Goal: Answer question/provide support

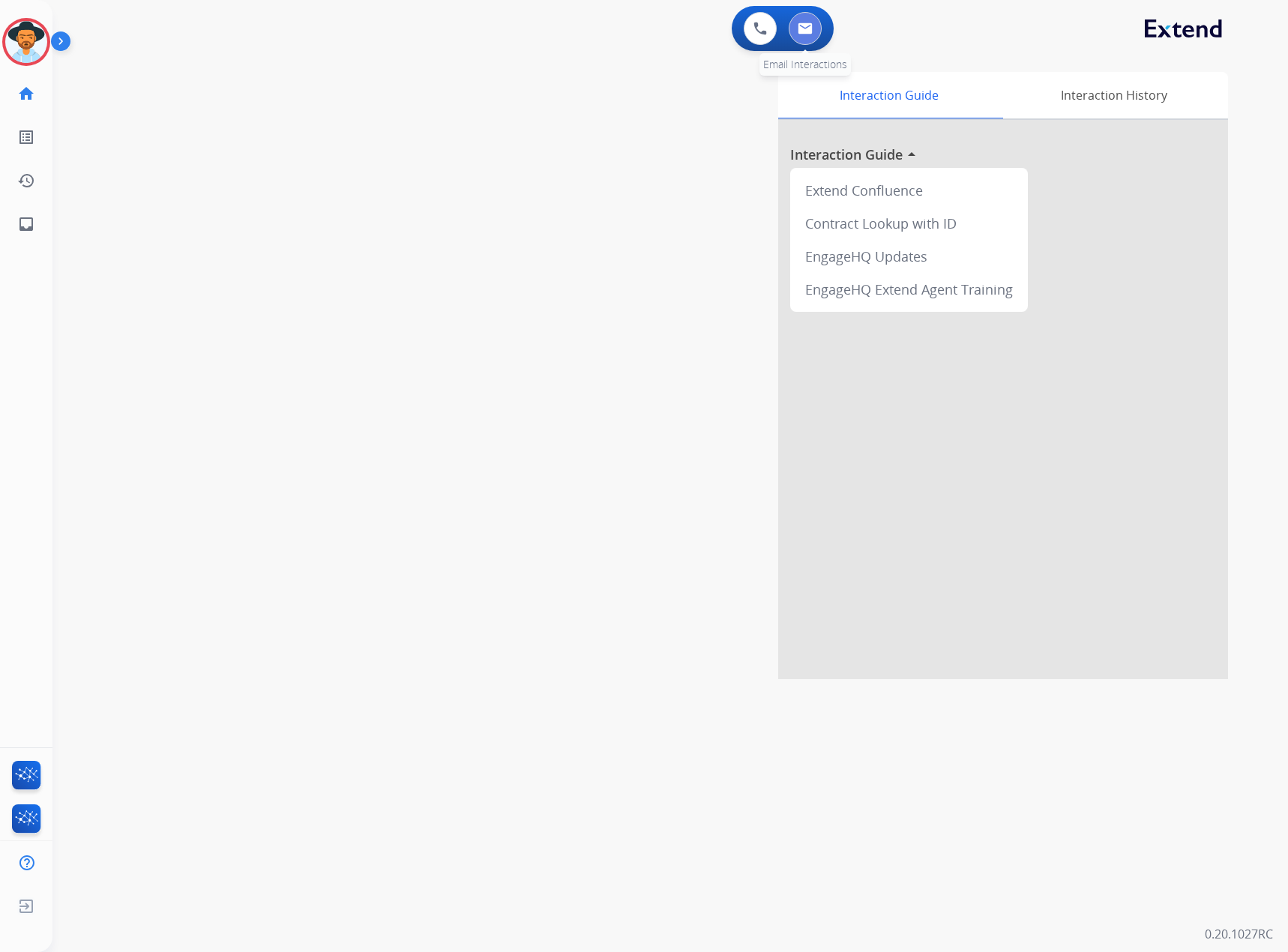
click at [811, 25] on img at bounding box center [805, 28] width 15 height 12
select select "**********"
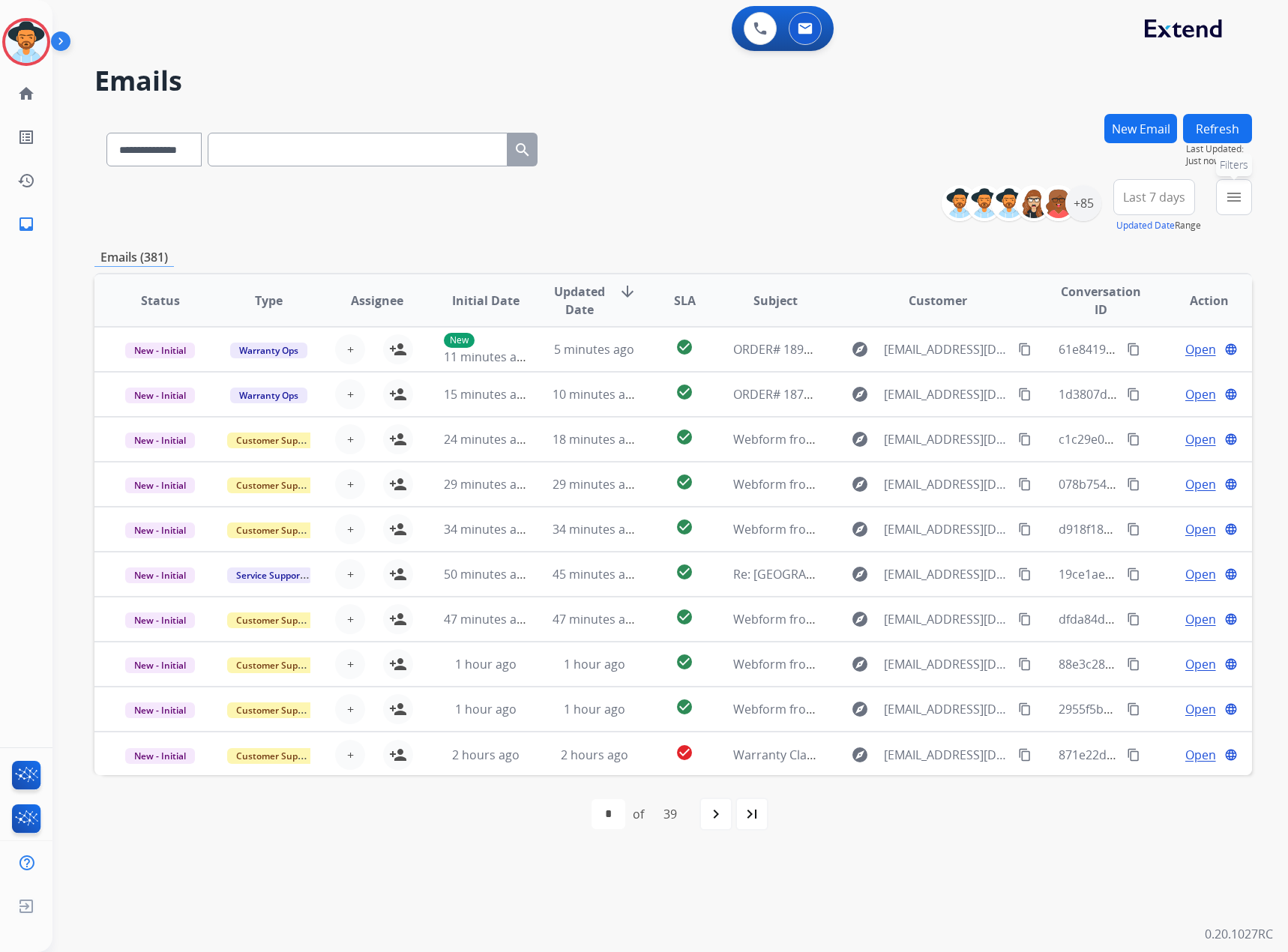
click at [1233, 203] on mat-icon "menu" at bounding box center [1234, 196] width 18 height 18
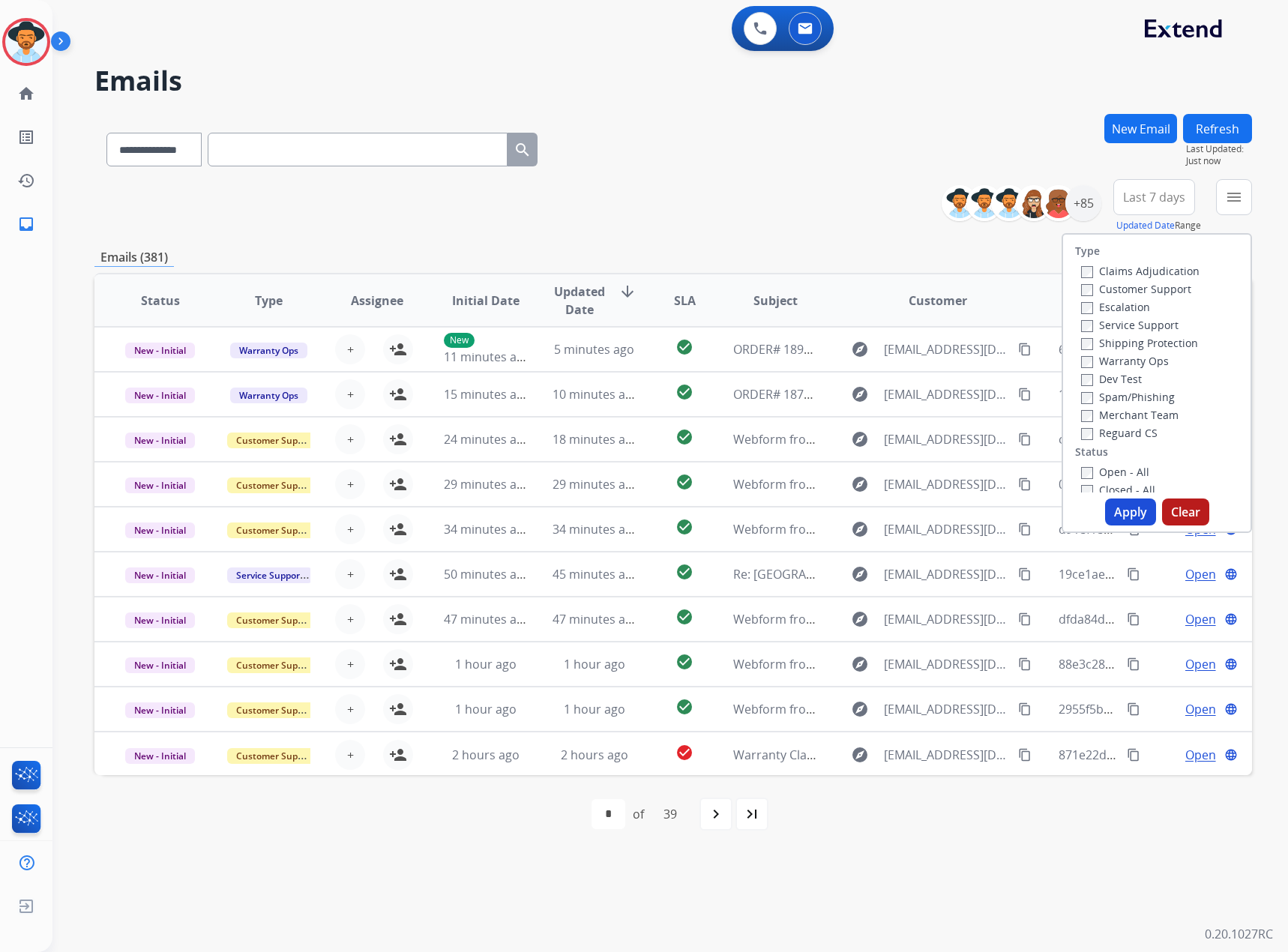
click at [1092, 325] on label "Service Support" at bounding box center [1130, 325] width 98 height 15
click at [1106, 519] on button "Apply" at bounding box center [1131, 512] width 51 height 27
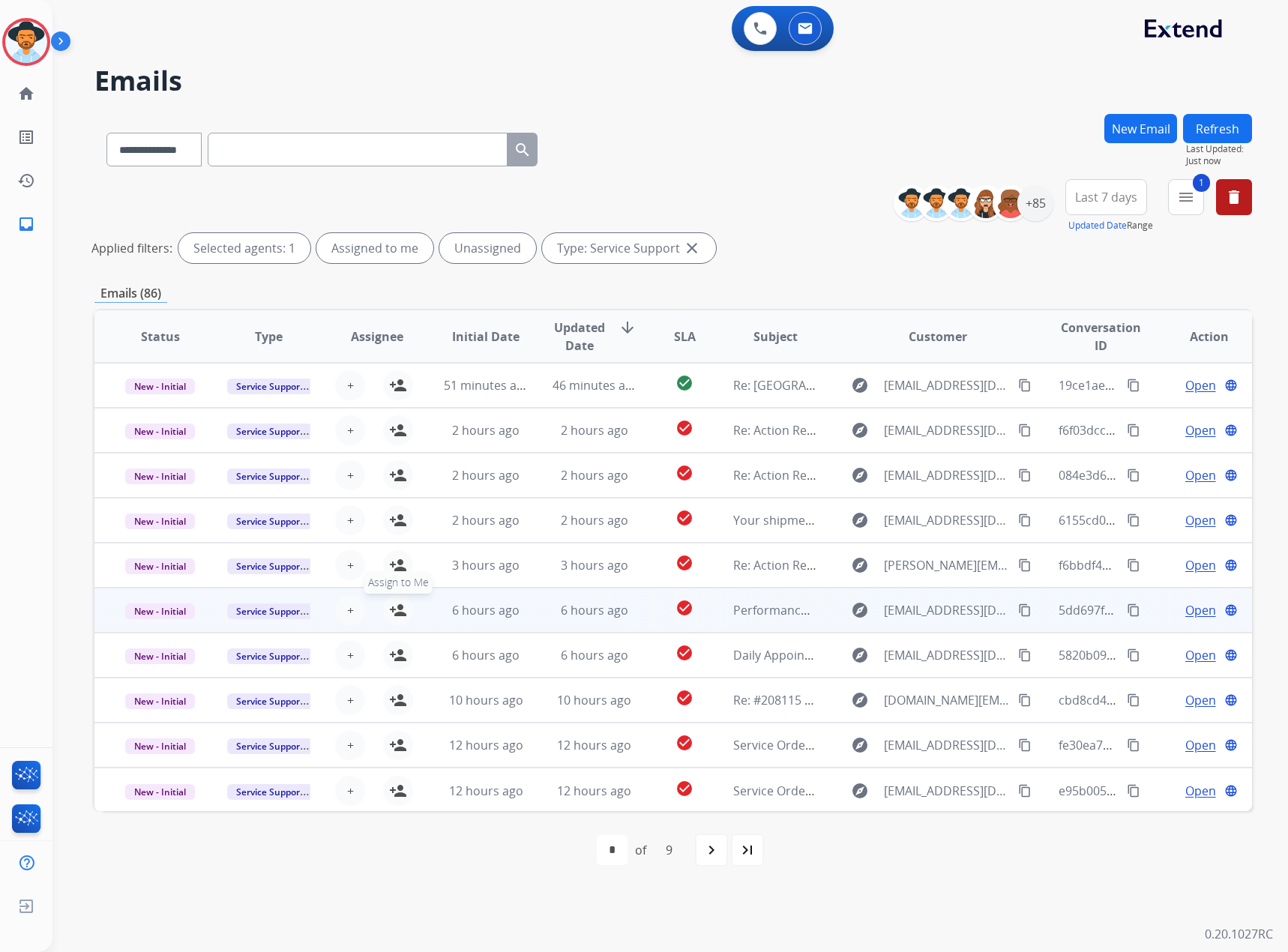
click at [394, 613] on mat-icon "person_add" at bounding box center [398, 610] width 18 height 18
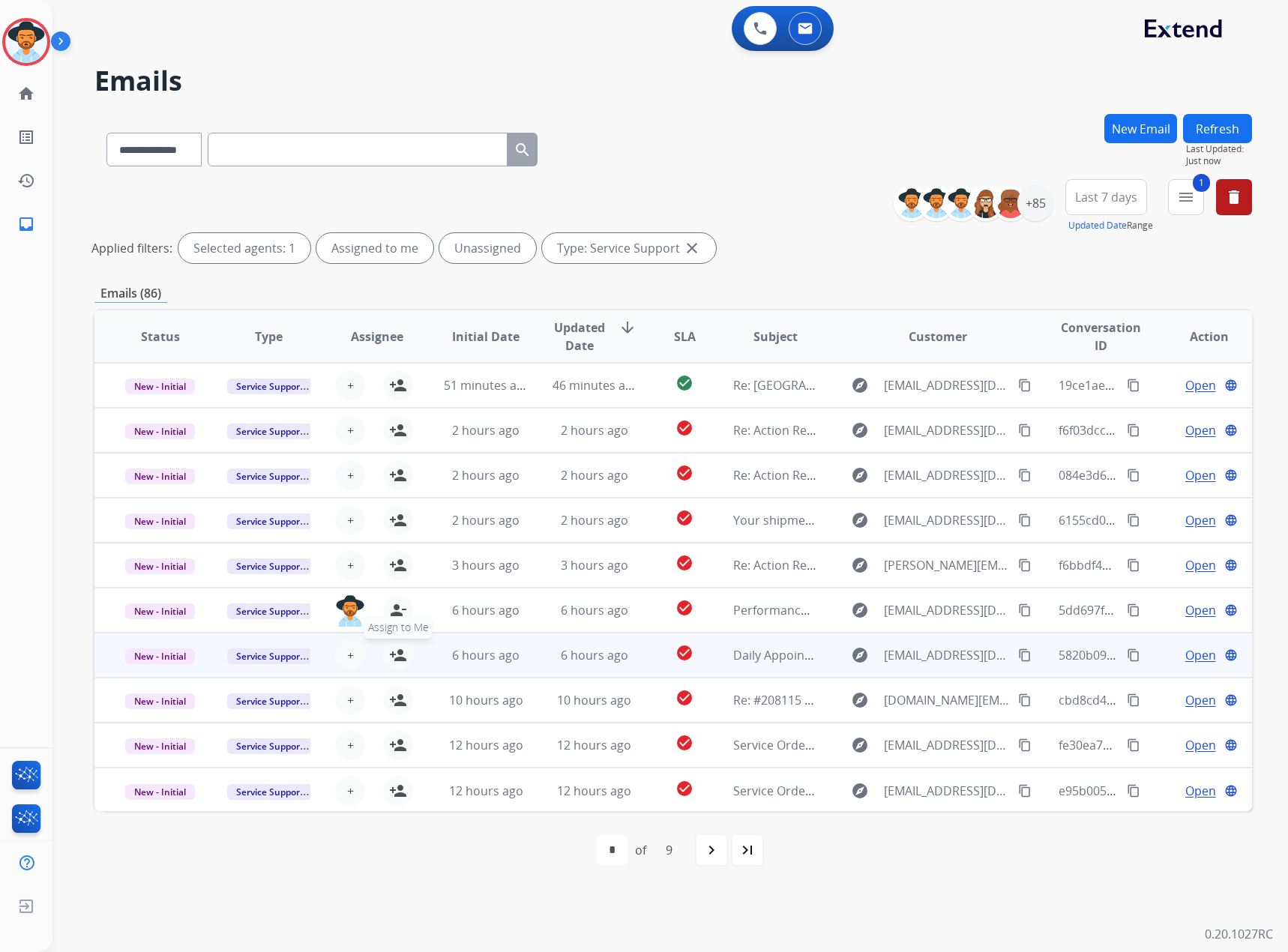
click at [393, 657] on mat-icon "person_add" at bounding box center [398, 655] width 18 height 18
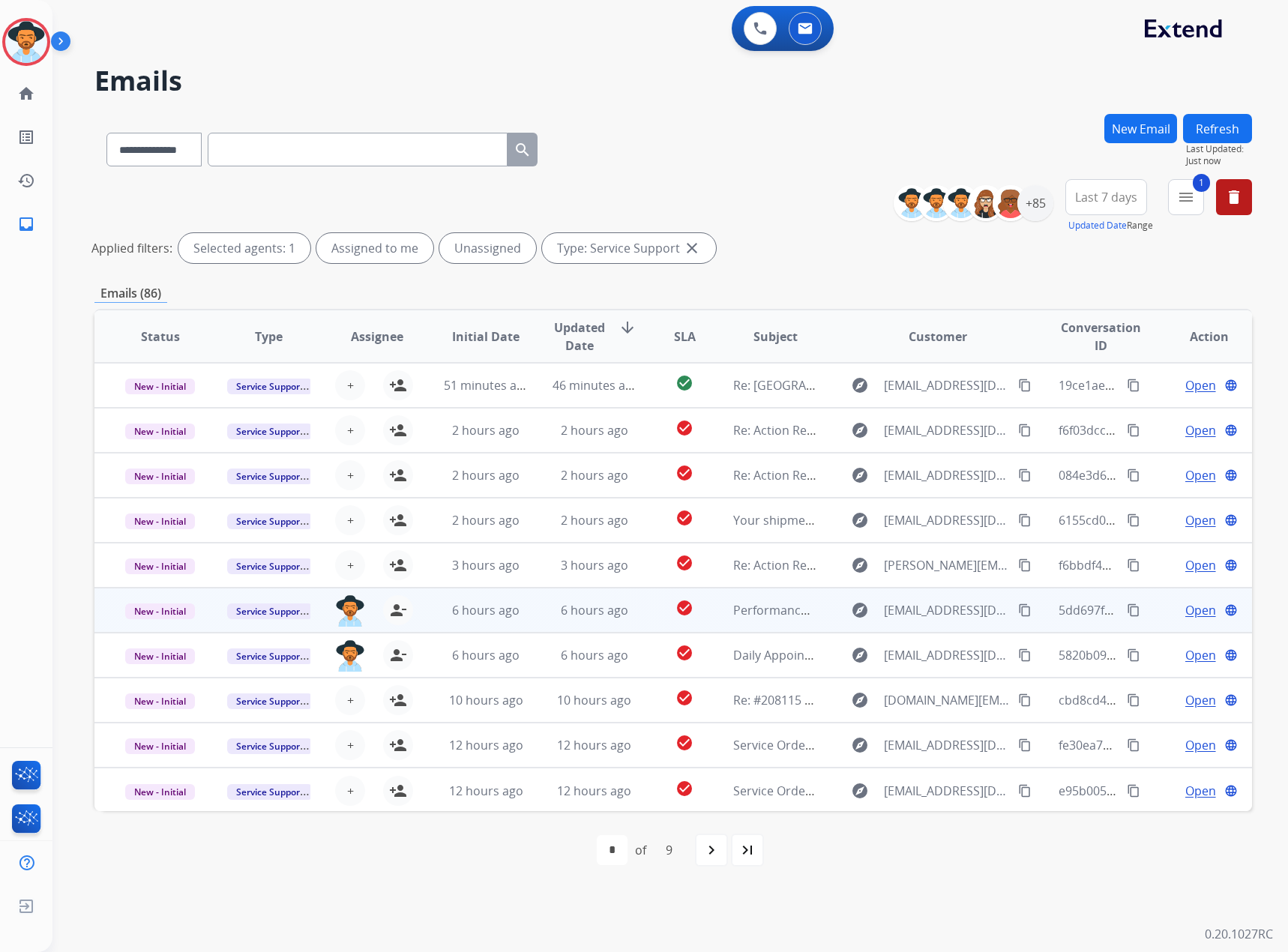
click at [1189, 611] on span "Open" at bounding box center [1201, 610] width 31 height 18
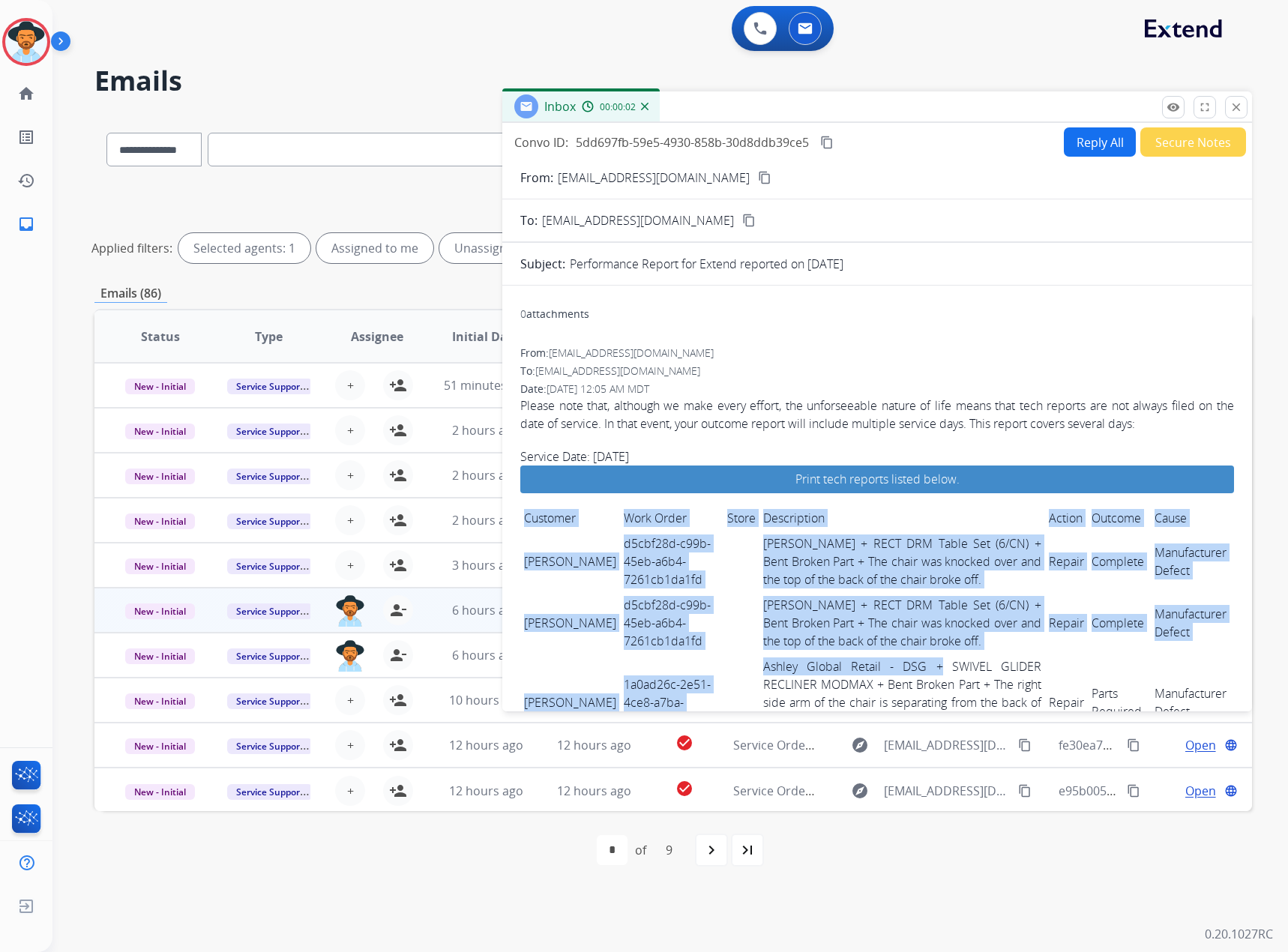
drag, startPoint x: 516, startPoint y: 550, endPoint x: 928, endPoint y: 674, distance: 430.3
click at [898, 603] on td "[PERSON_NAME] + RECT DRM Table Set (6/CN) + Bent Broken Part + The chair was kn…" at bounding box center [902, 623] width 286 height 62
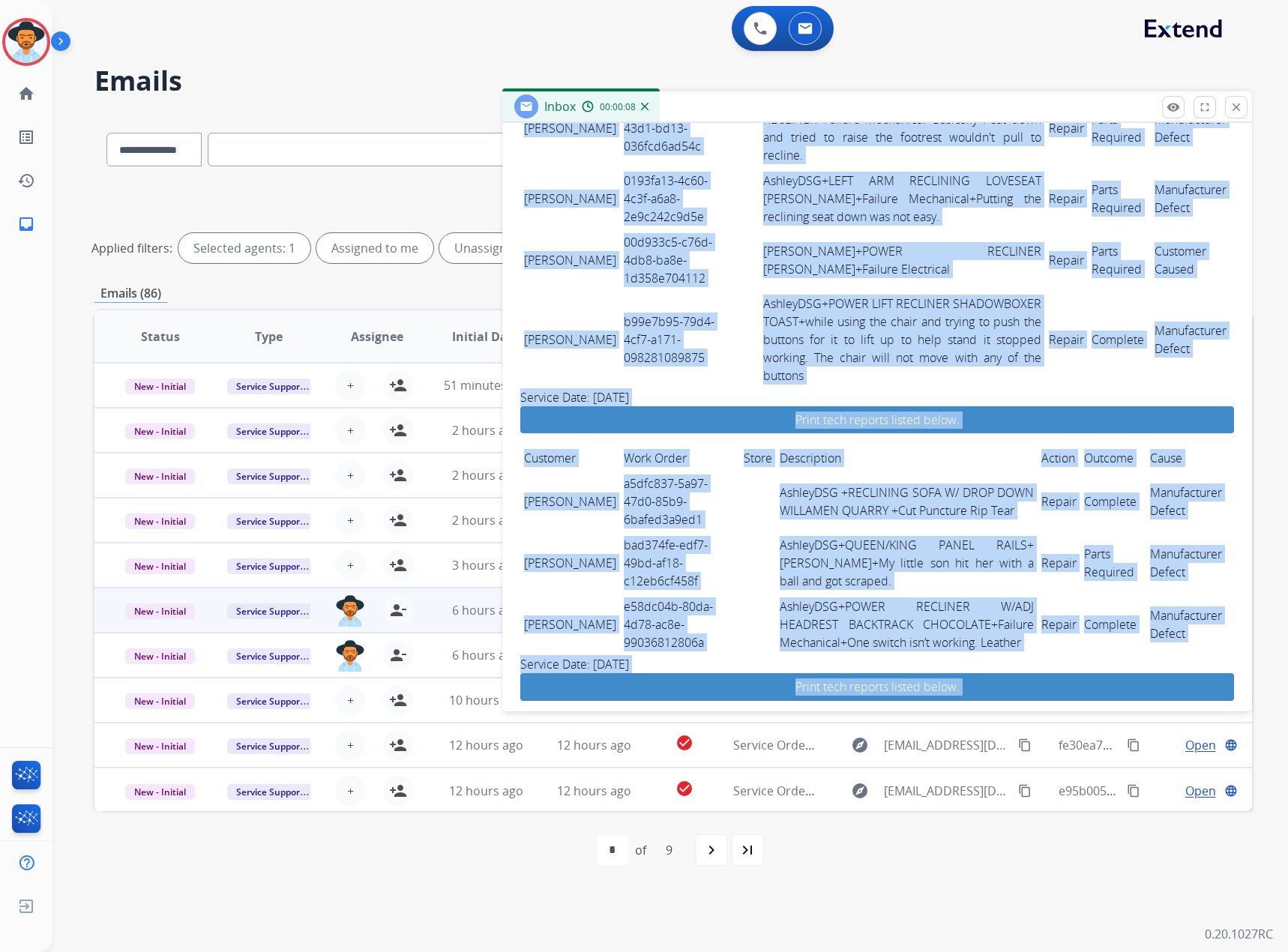
scroll to position [1229, 0]
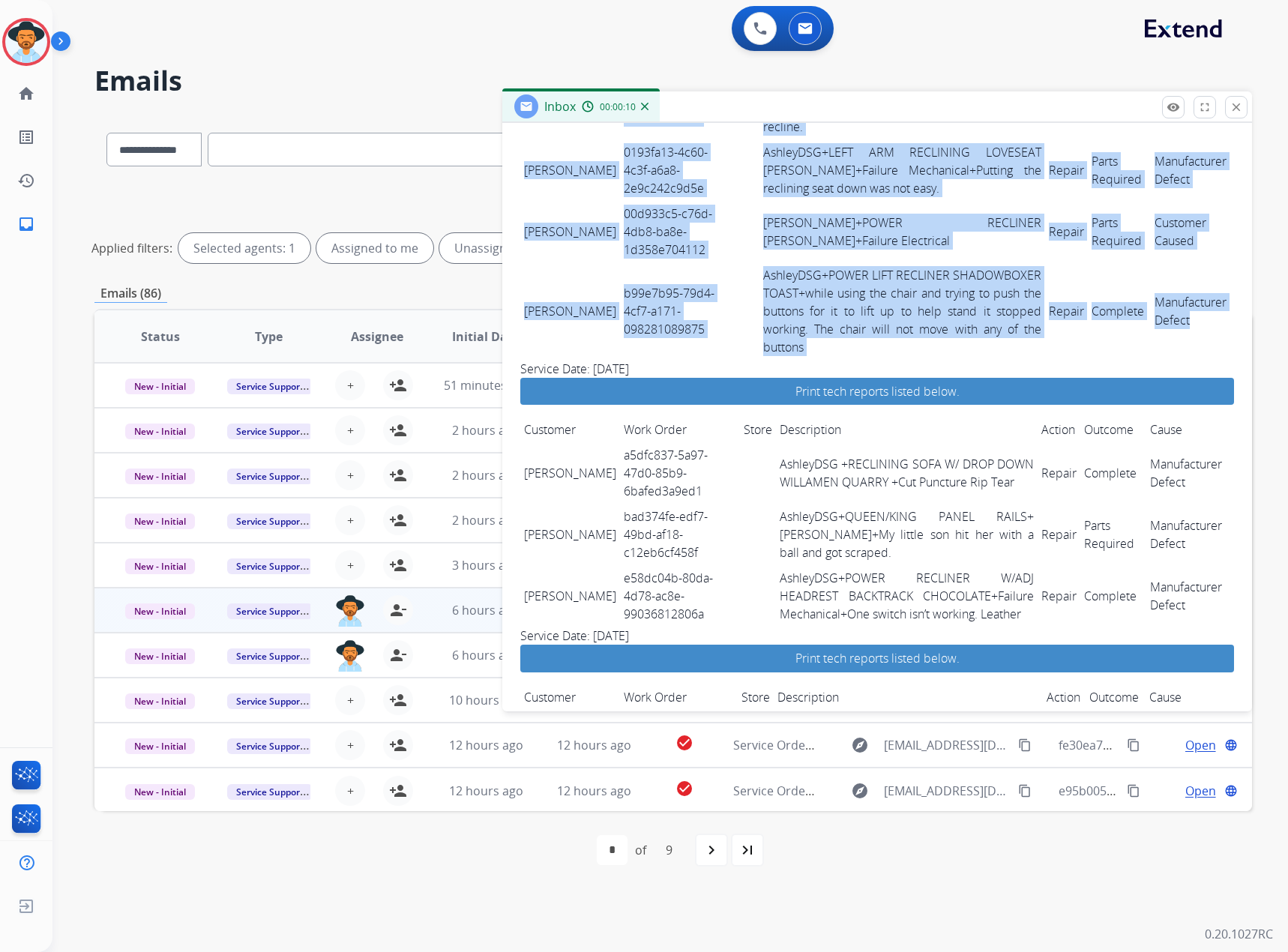
drag, startPoint x: 525, startPoint y: 556, endPoint x: 1176, endPoint y: 304, distance: 698.1
copy tbody "Lorem Ipsumdo s0ame41c-a37e-10se-d4e5-9302te1in2ut Labore - Etdolor + MAGN ALI …"
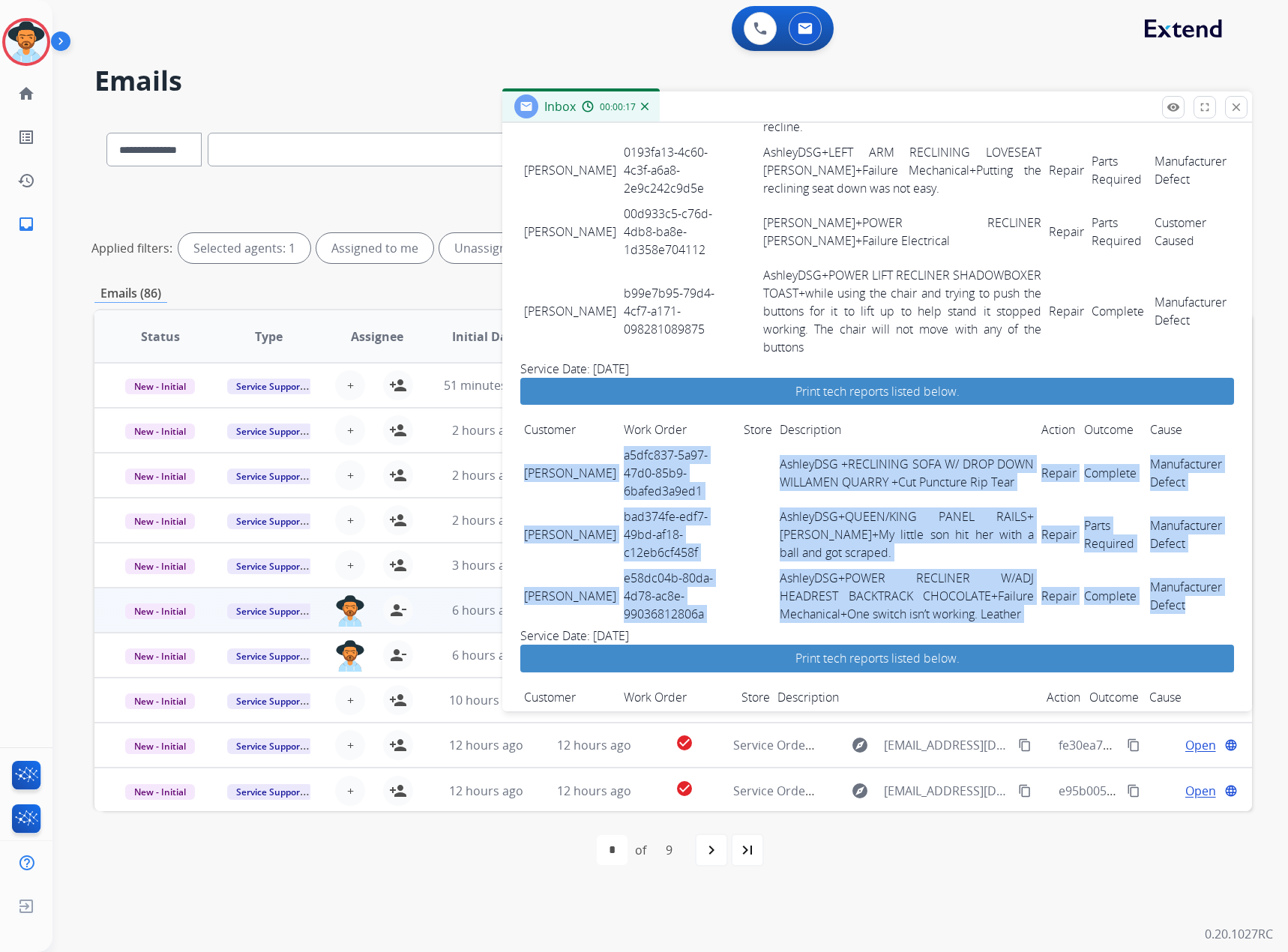
drag, startPoint x: 521, startPoint y: 436, endPoint x: 1179, endPoint y: 571, distance: 671.7
click at [1179, 571] on tbody "[PERSON_NAME] a5dfc837-5a97-47d0-85b9-6bafed3a9ed1 AshleyDSG +RECLINING SOFA W/…" at bounding box center [877, 535] width 714 height 185
copy tbody "[PERSON_NAME] a5dfc837-5a97-47d0-85b9-6bafed3a9ed1 AshleyDSG +RECLINING SOFA W/…"
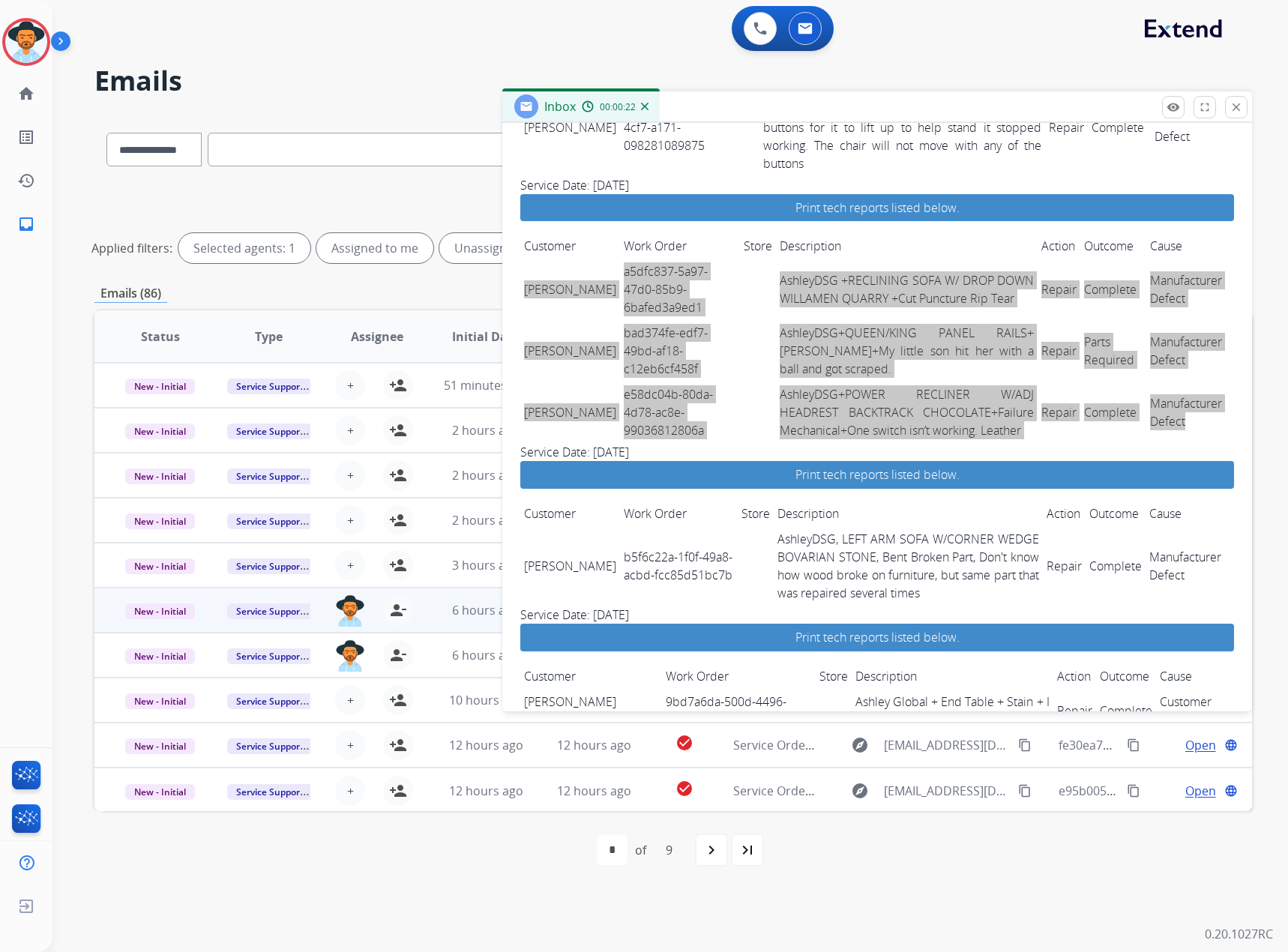
scroll to position [1500, 0]
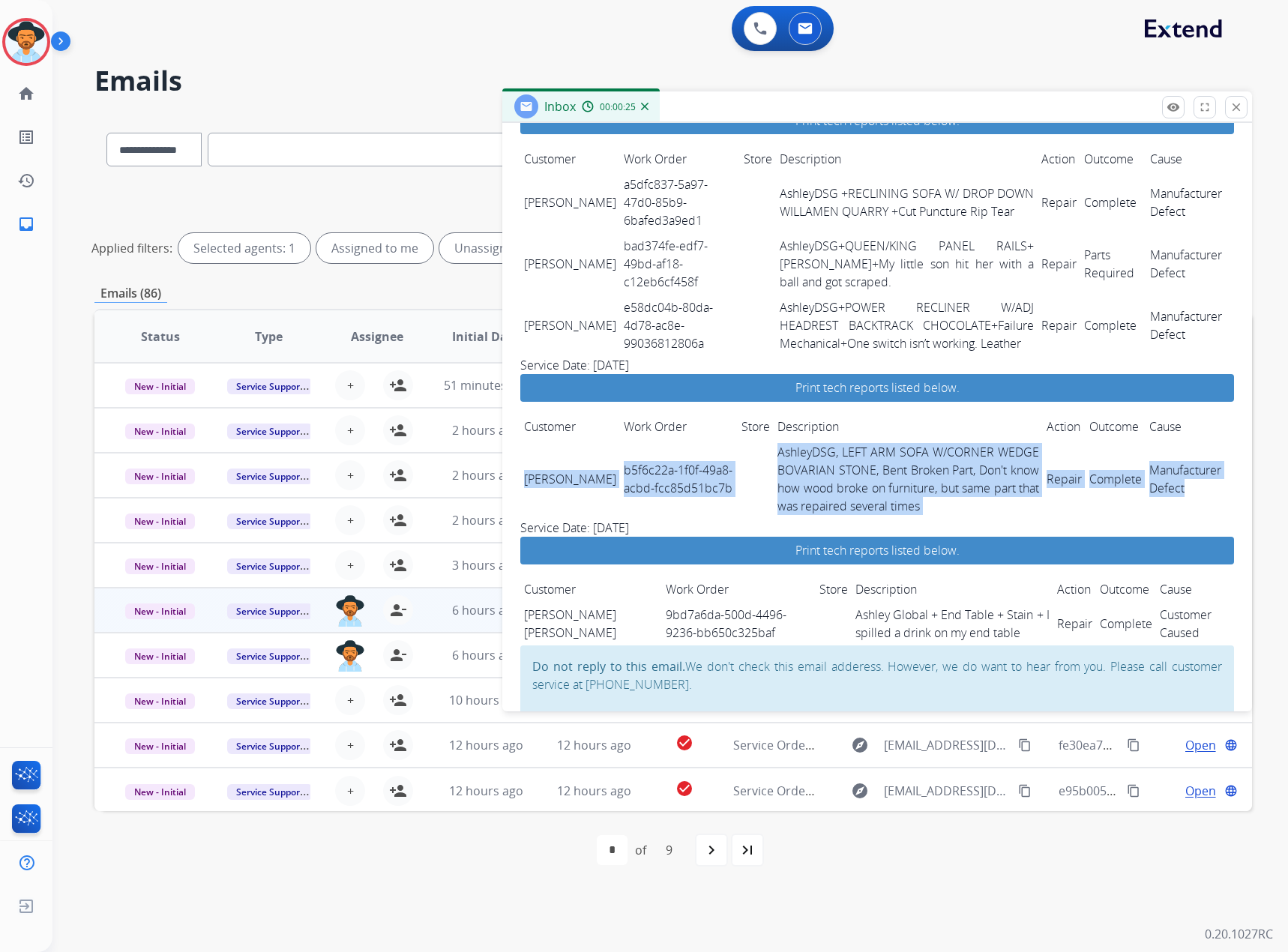
drag, startPoint x: 527, startPoint y: 431, endPoint x: 1223, endPoint y: 451, distance: 696.3
copy tr "[PERSON_NAME] b5f6c22a-1f0f-49a8-acbd-fcc85d51bc7b AshleyDSG, LEFT ARM SOFA W/C…"
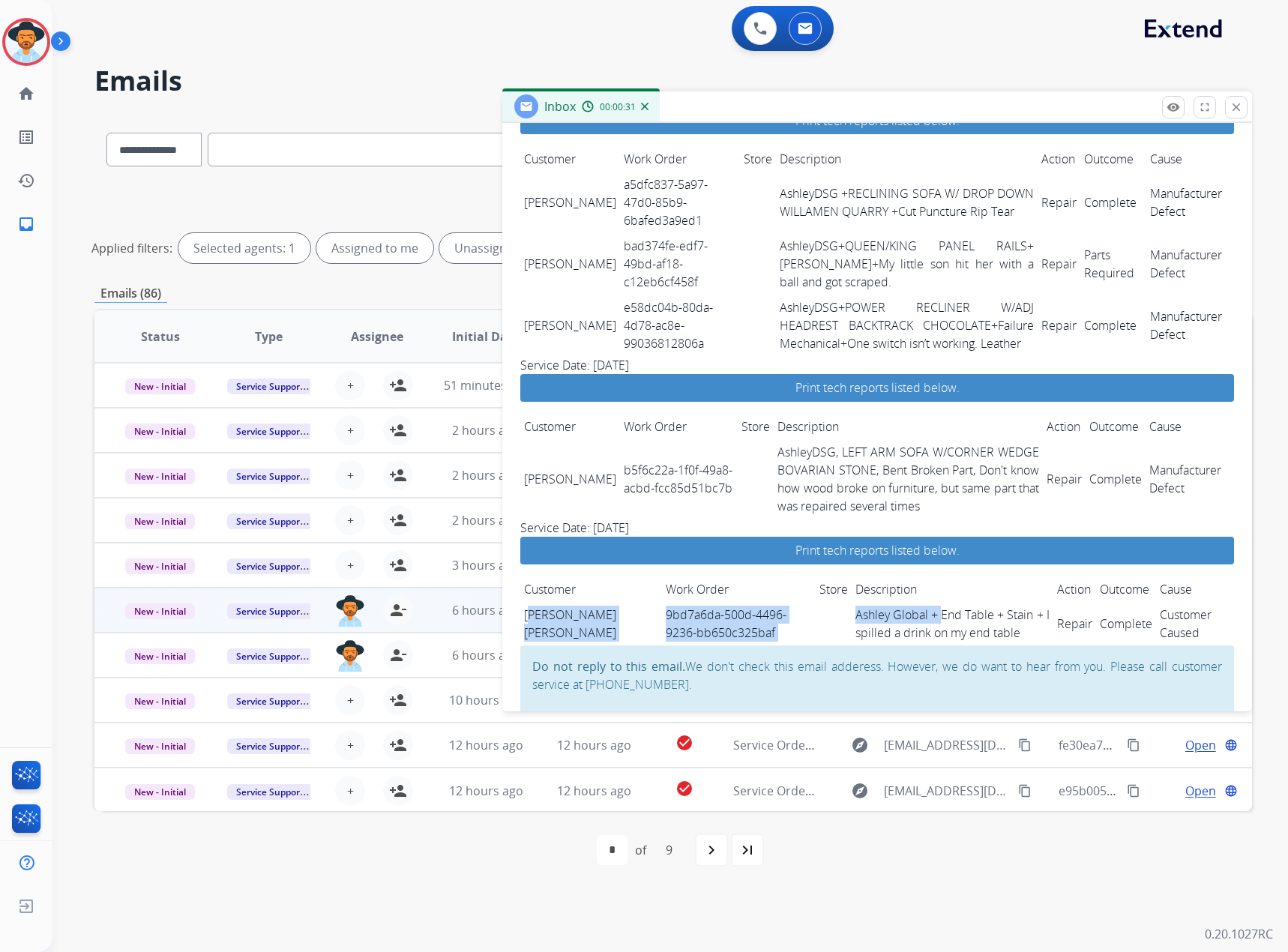
drag, startPoint x: 530, startPoint y: 575, endPoint x: 918, endPoint y: 576, distance: 388.0
click at [918, 602] on tr "[PERSON_NAME] [PERSON_NAME] 9bd7a6da-500d-4496-9236-bb650c325baf Ashley Global …" at bounding box center [877, 623] width 714 height 43
drag, startPoint x: 525, startPoint y: 576, endPoint x: 1191, endPoint y: 591, distance: 666.2
click at [1191, 602] on tr "[PERSON_NAME] [PERSON_NAME] 9bd7a6da-500d-4496-9236-bb650c325baf Ashley Global …" at bounding box center [877, 623] width 714 height 43
copy tr "KOHLI [PERSON_NAME] 9bd7a6da-500d-4496-9236-bb650c325baf Ashley Global + End Ta…"
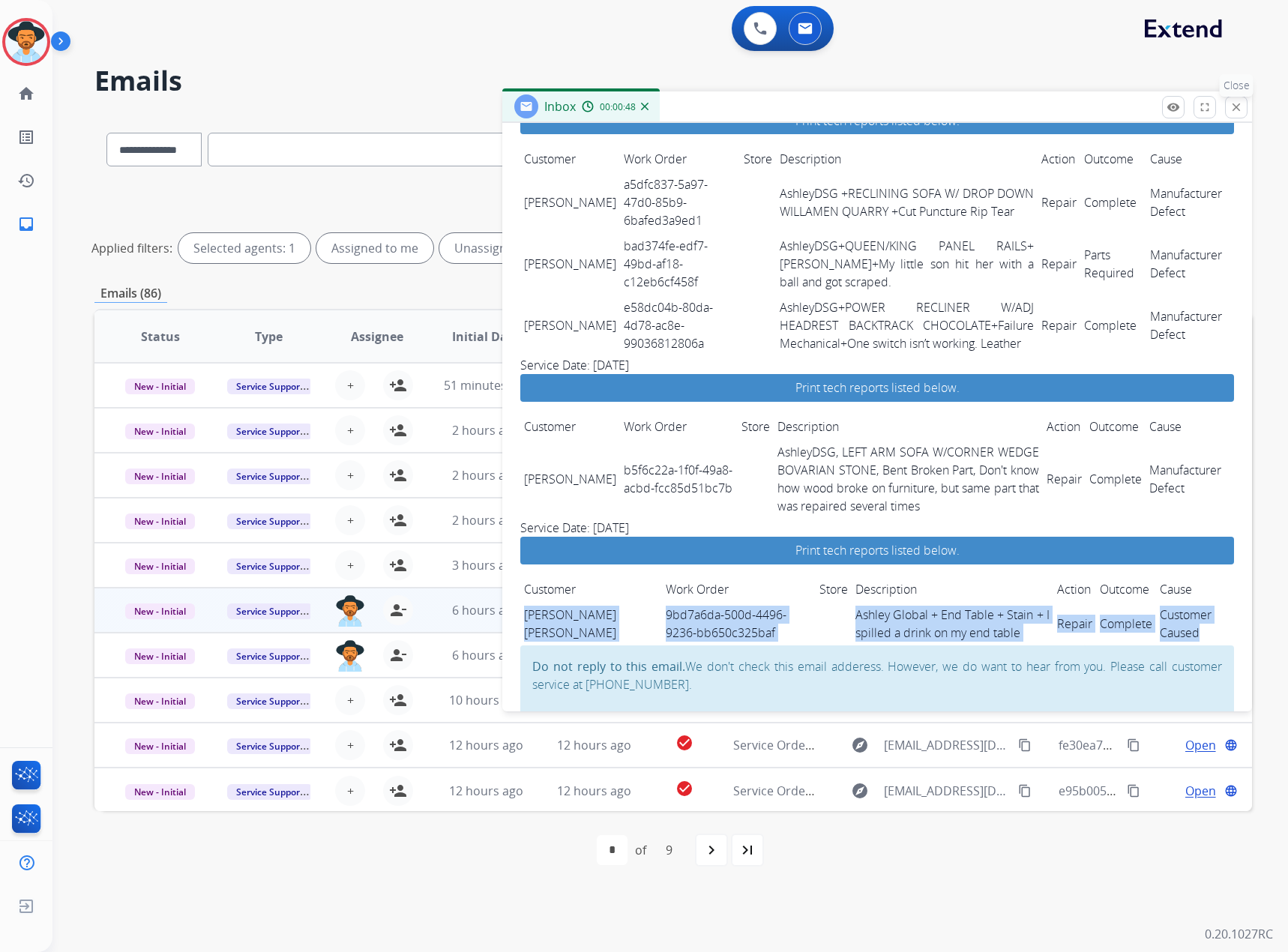
click at [1230, 104] on mat-icon "close" at bounding box center [1236, 108] width 14 height 14
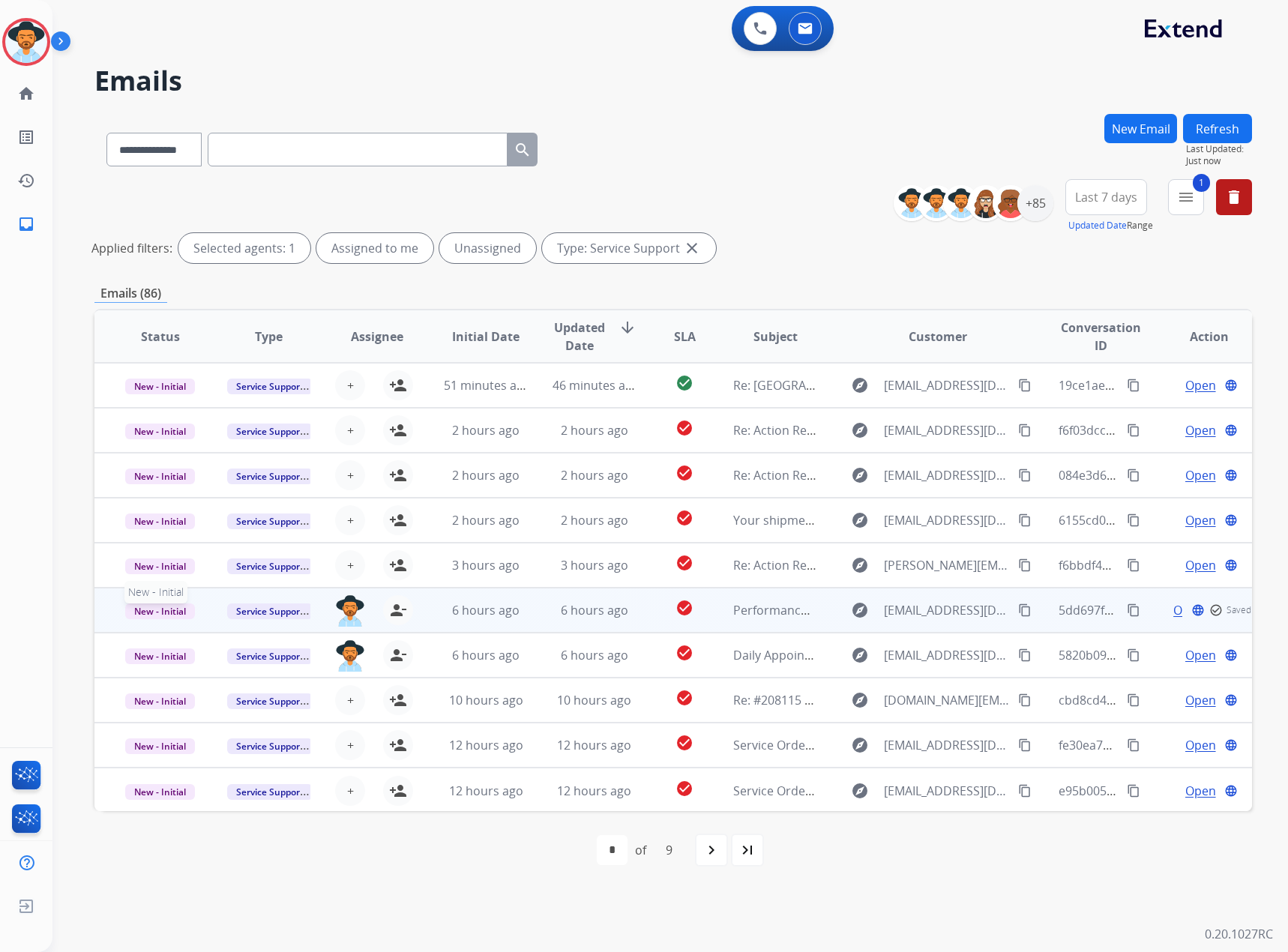
click at [136, 603] on span "New - Initial" at bounding box center [160, 611] width 70 height 15
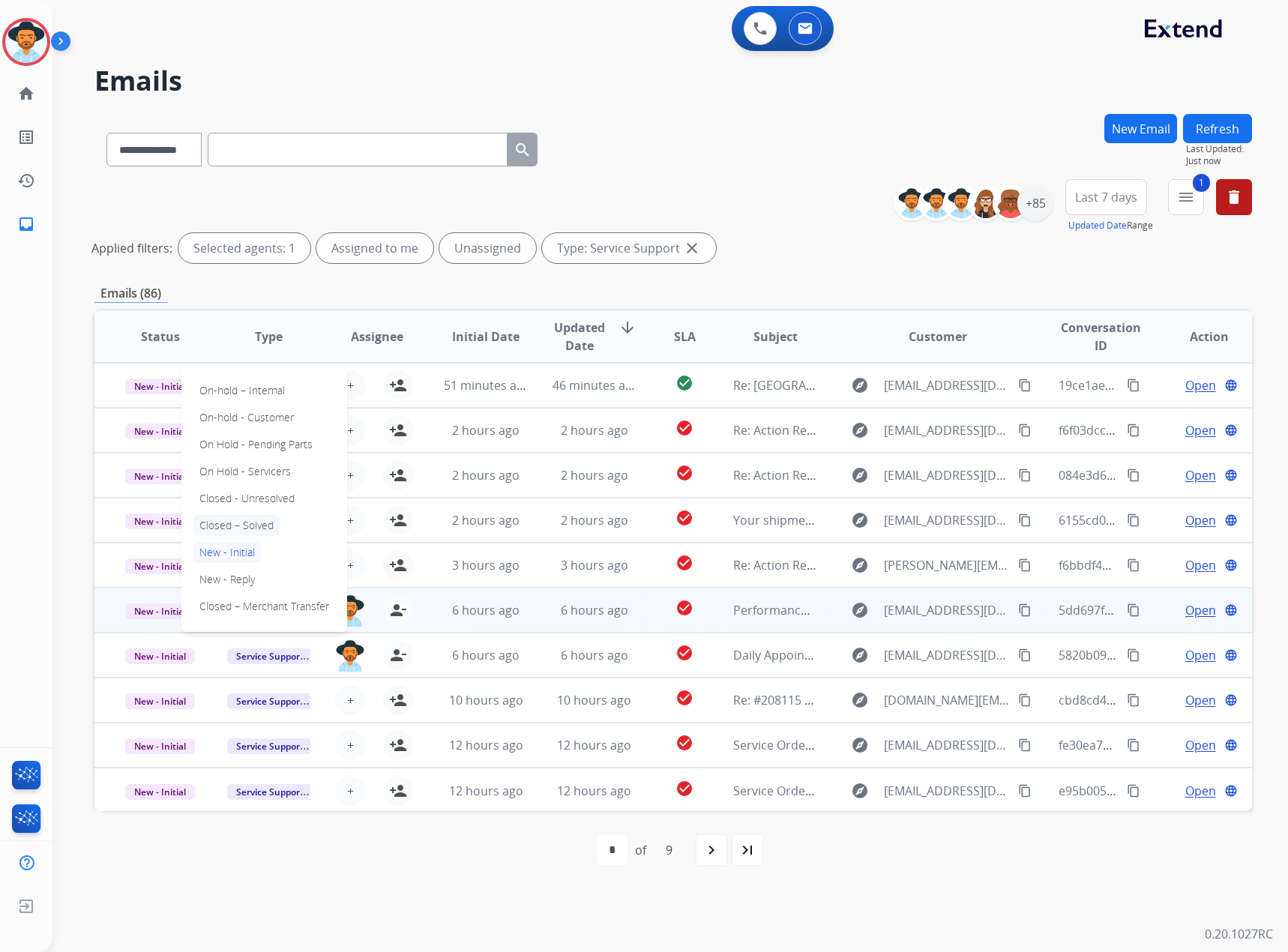
click at [230, 518] on p "Closed – Solved" at bounding box center [236, 525] width 86 height 21
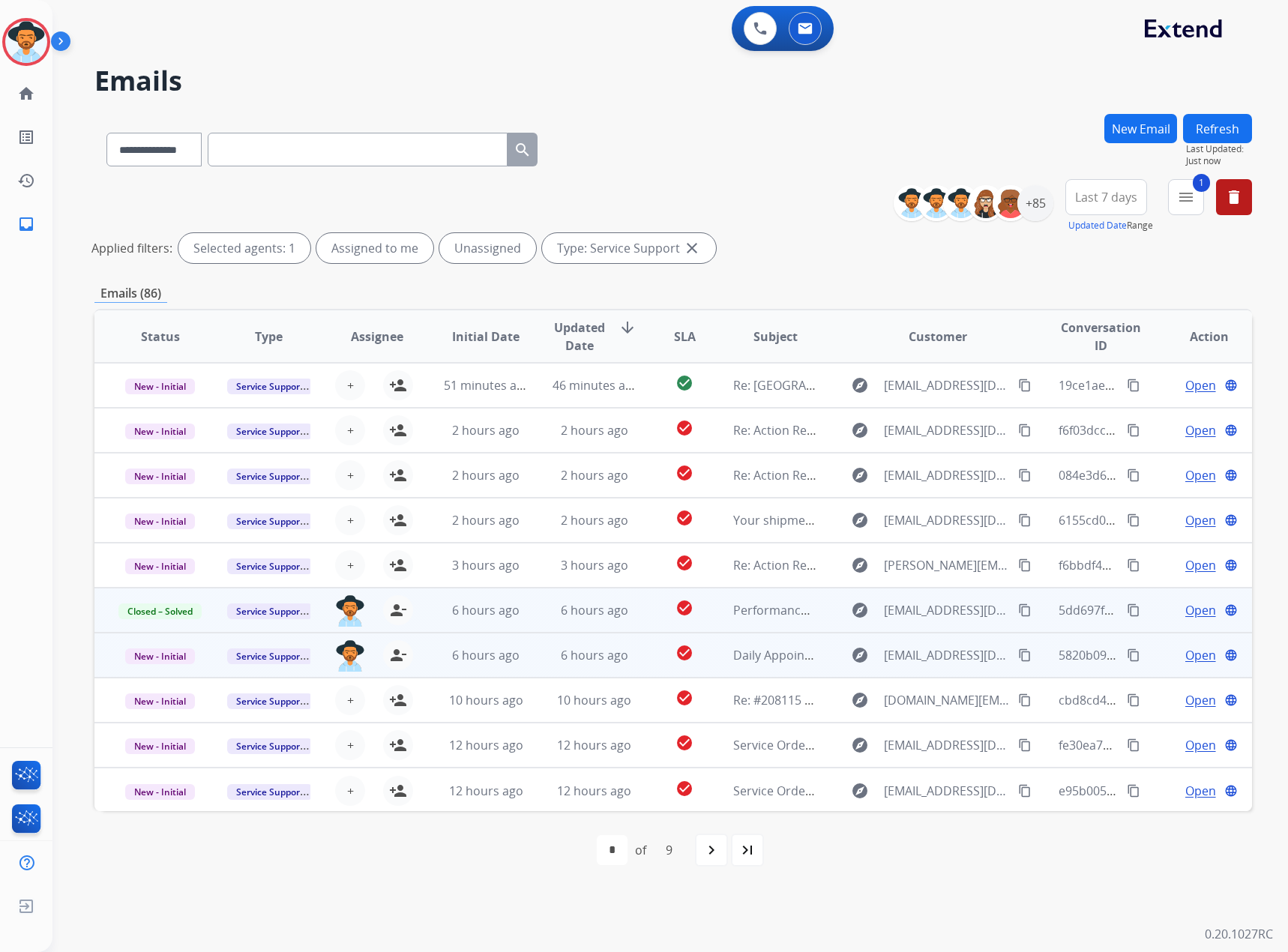
click at [1195, 662] on span "Open" at bounding box center [1201, 655] width 31 height 18
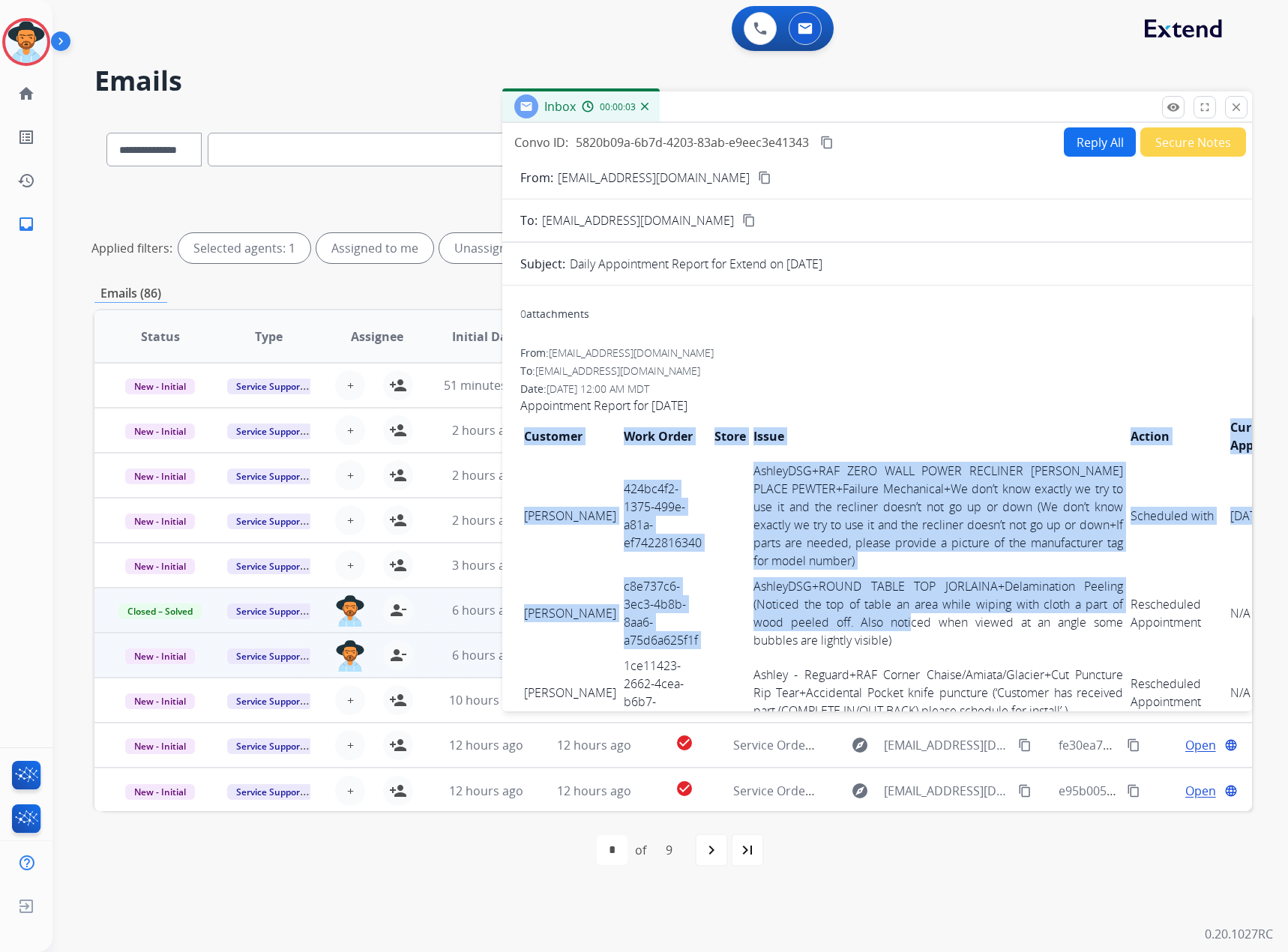
drag, startPoint x: 517, startPoint y: 503, endPoint x: 891, endPoint y: 618, distance: 391.3
click at [867, 561] on td "AshleyDSG+RAF ZERO WALL POWER RECLINER [PERSON_NAME] PLACE PEWTER+Failure Mecha…" at bounding box center [938, 516] width 377 height 115
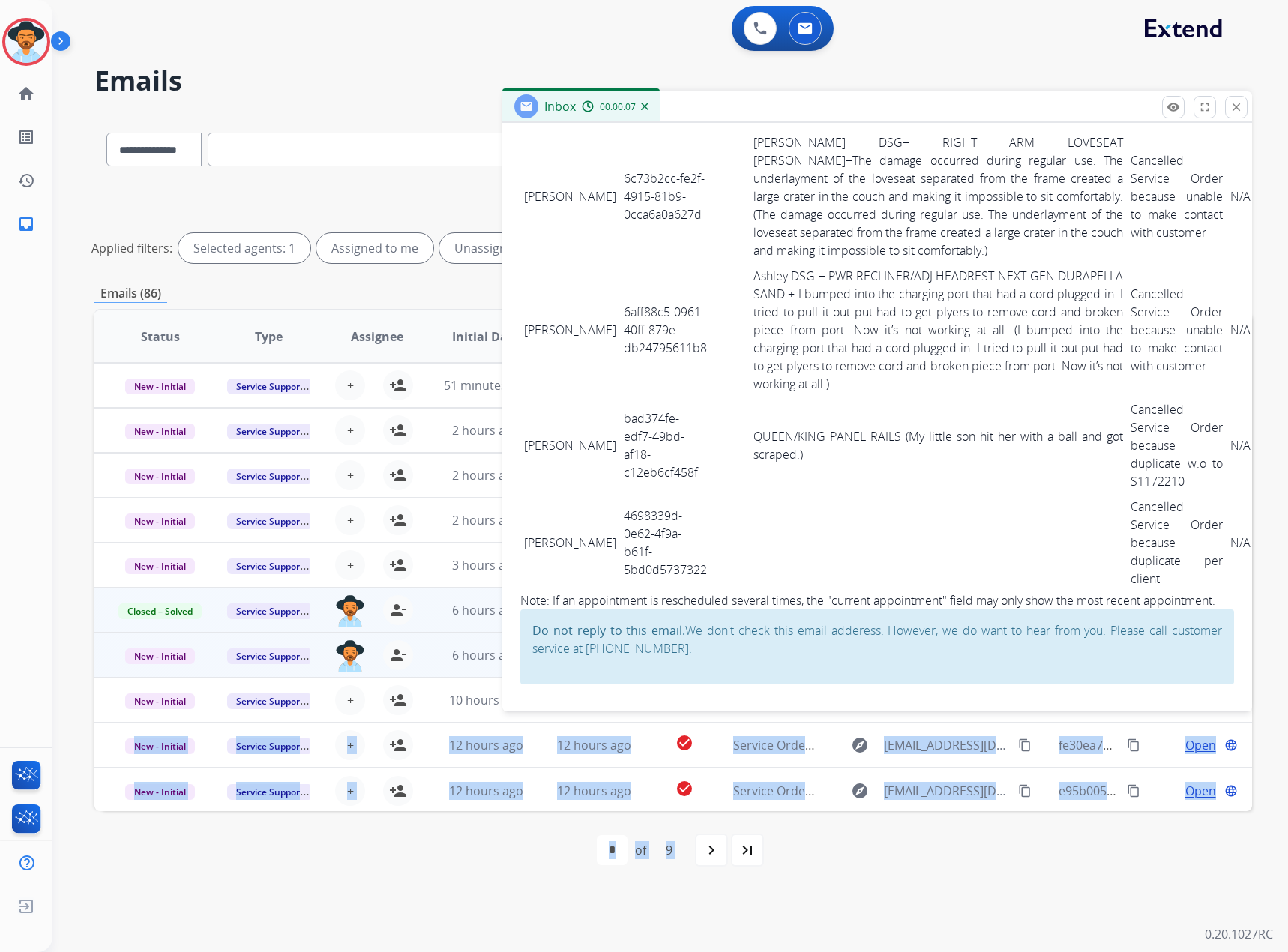
scroll to position [4360, 0]
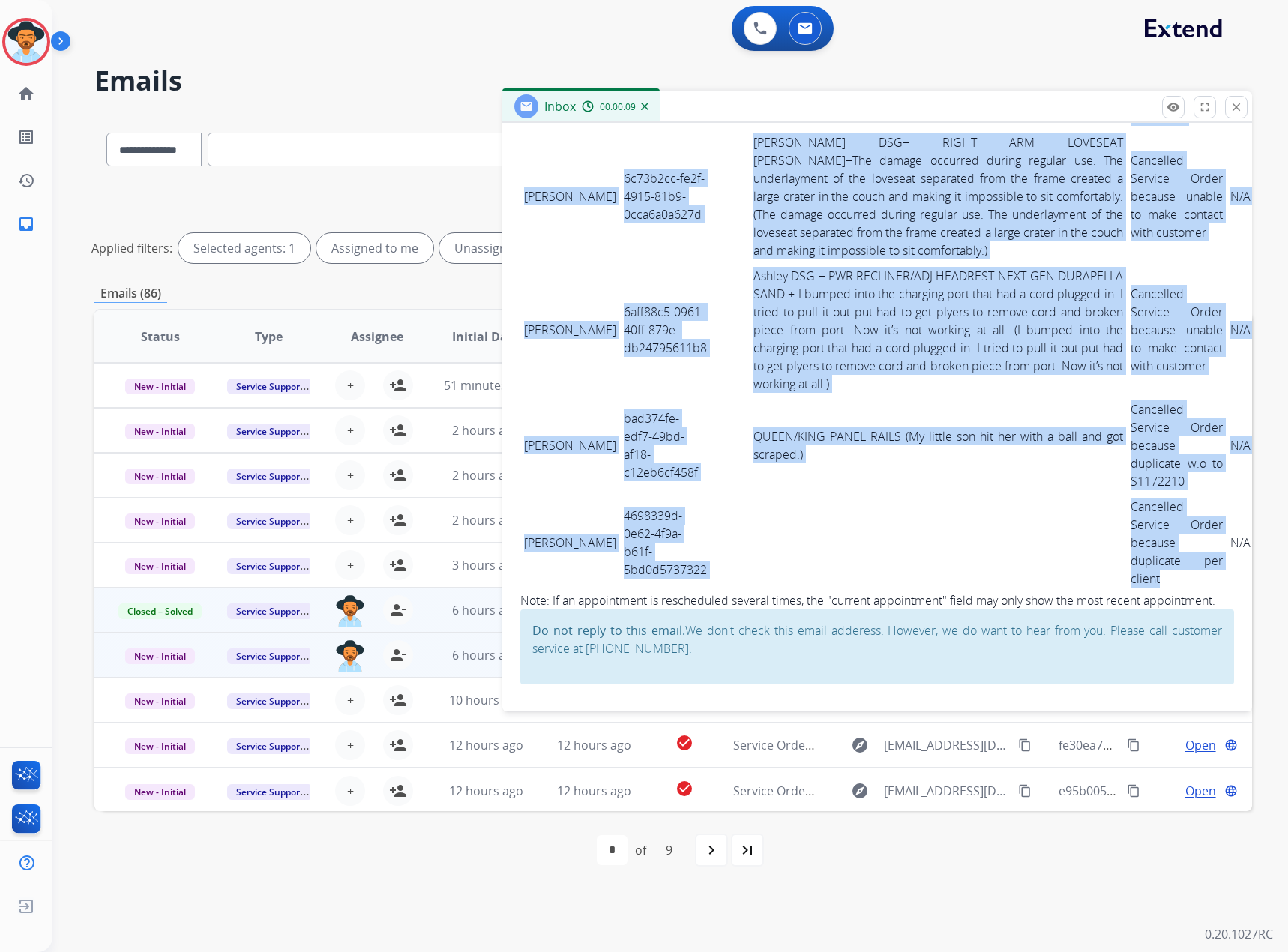
drag, startPoint x: 527, startPoint y: 509, endPoint x: 1175, endPoint y: 543, distance: 648.9
copy tbody "Loremip dolorsita 358co1a3-3656-513e-s40d-ei2130196697 TemporINC+UTL ETDO MAGN …"
click at [814, 396] on td "QUEEN/KING PANEL RAILS (My little son hit her with a ball and got scraped.)" at bounding box center [938, 445] width 377 height 98
click at [920, 274] on link "Ashley DSG + PWR RECLINER/ADJ HEADREST NEXT-GEN DURAPELLA SAND + I bumped into …" at bounding box center [938, 330] width 370 height 125
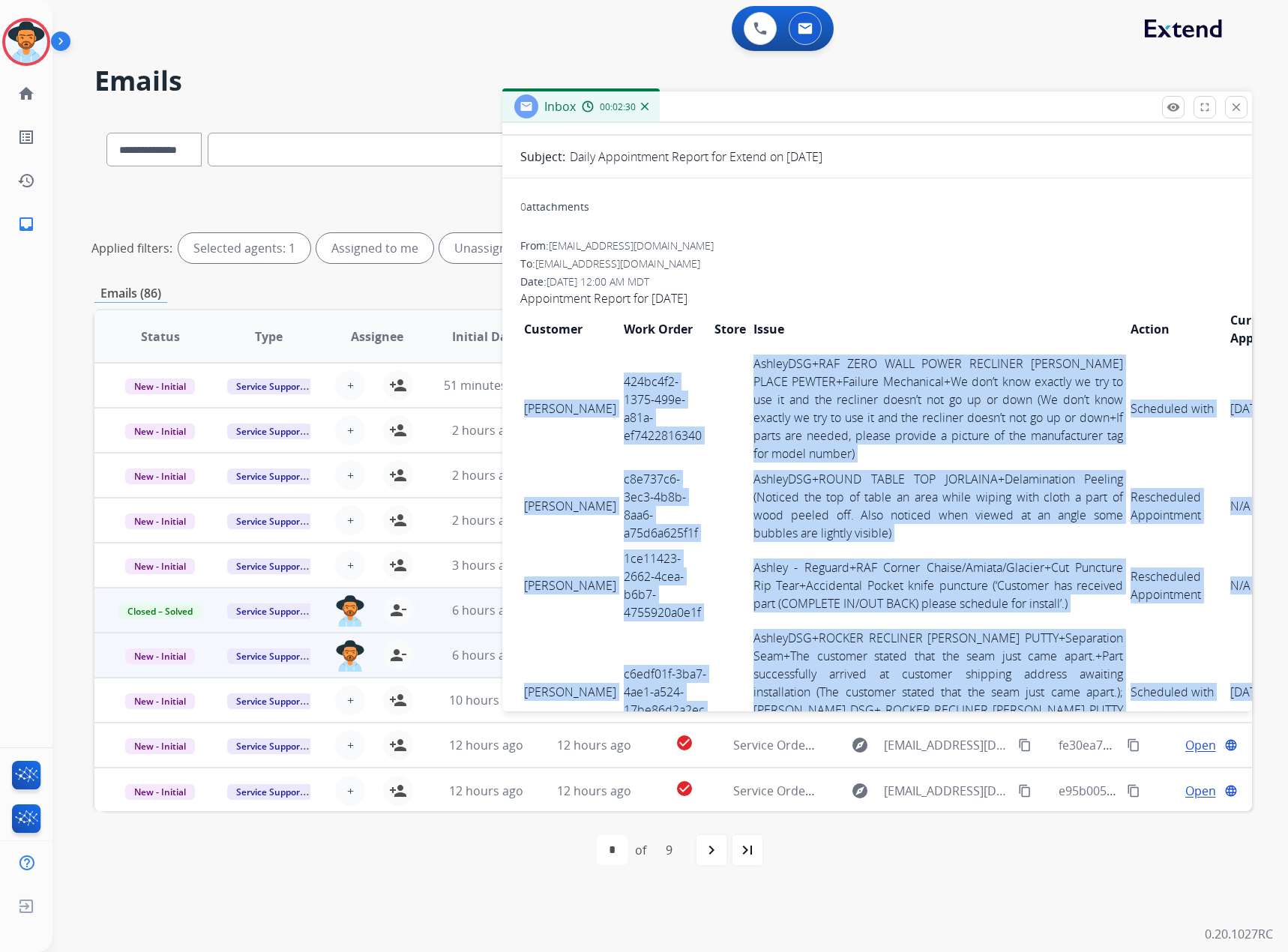
scroll to position [0, 0]
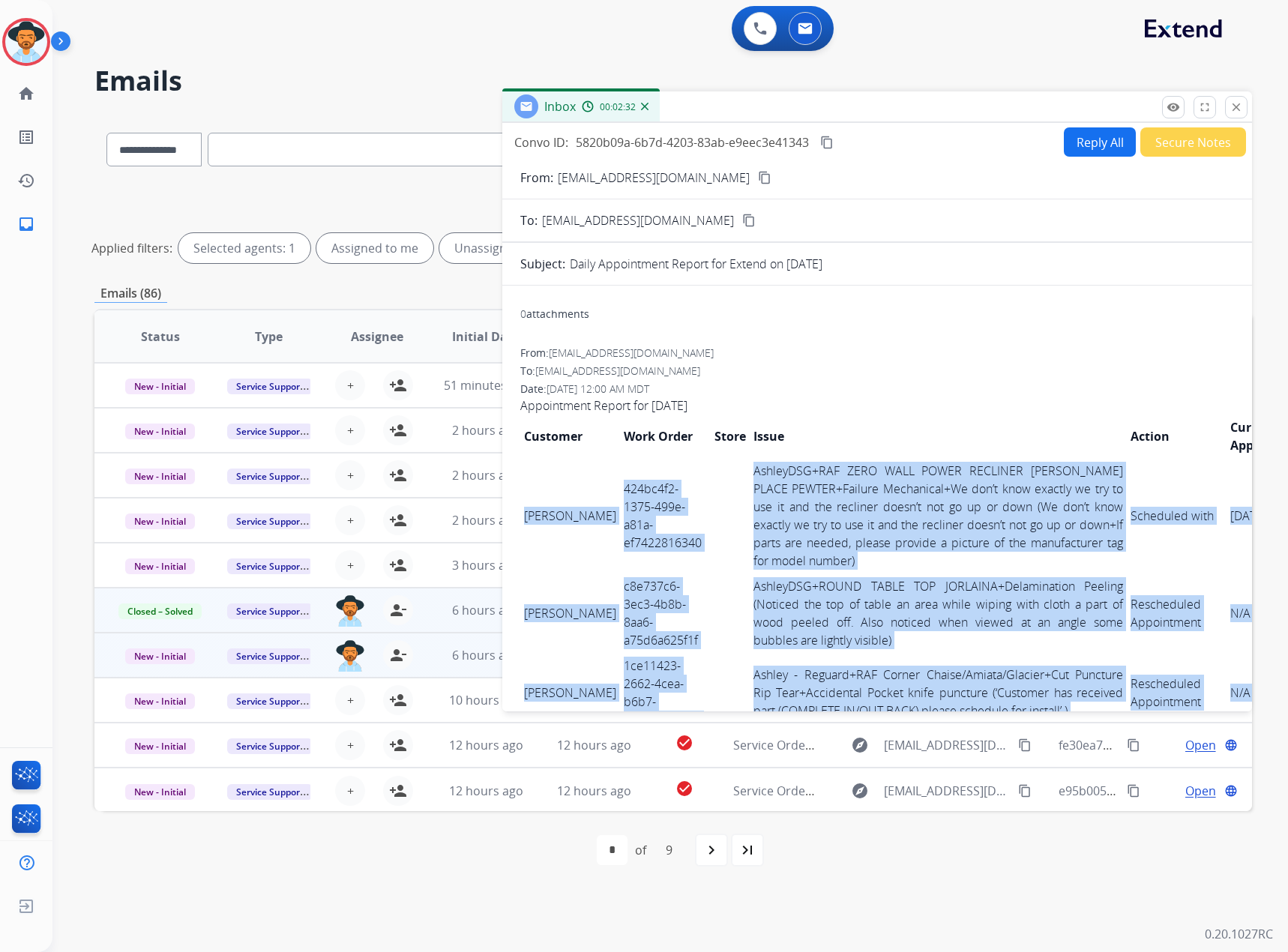
click at [825, 136] on mat-icon "content_copy" at bounding box center [828, 142] width 14 height 14
click at [1239, 107] on mat-icon "close" at bounding box center [1236, 108] width 14 height 14
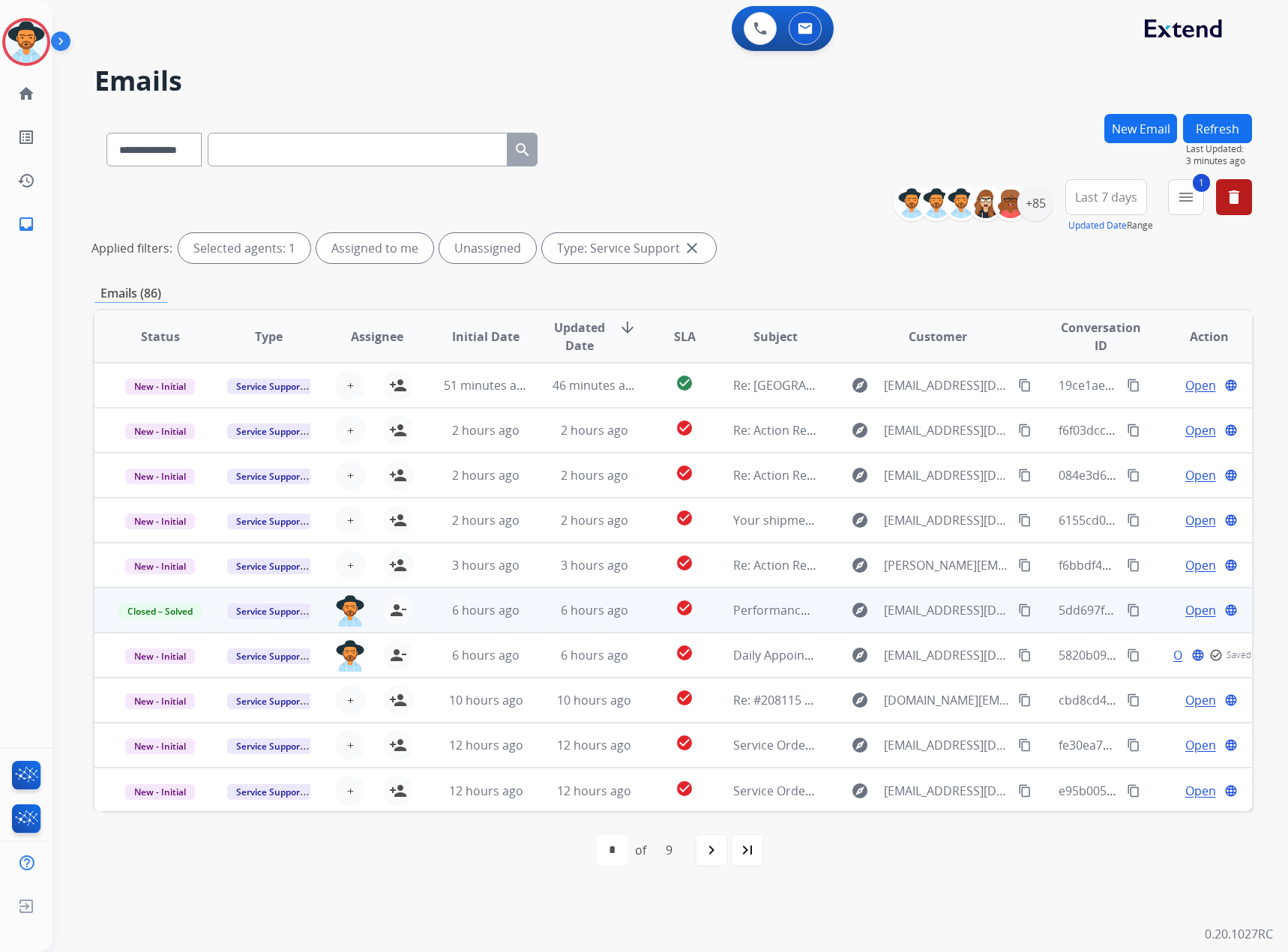
click at [1196, 603] on span "Open" at bounding box center [1201, 610] width 31 height 18
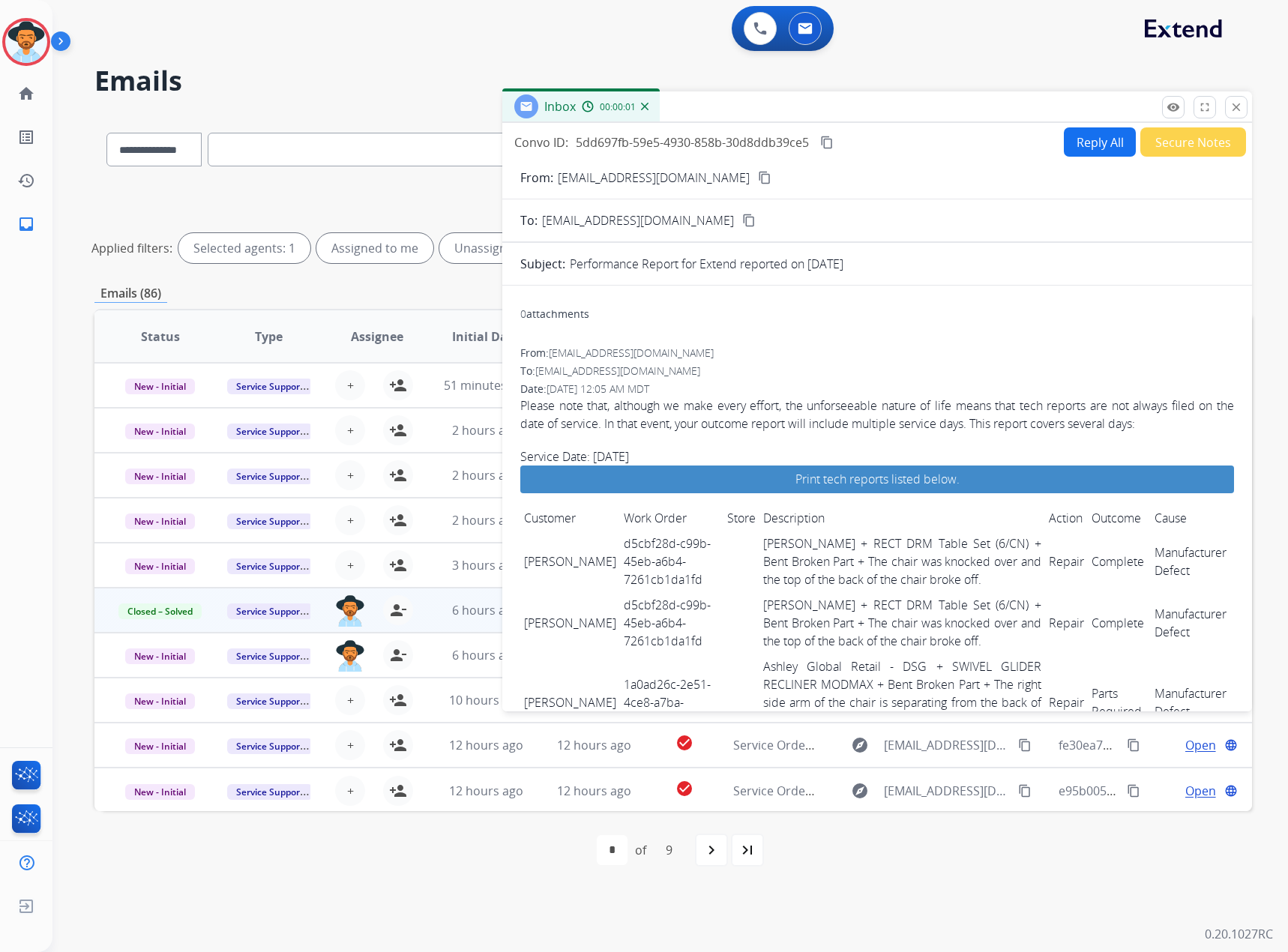
click at [831, 140] on mat-icon "content_copy" at bounding box center [828, 142] width 14 height 14
click at [1244, 105] on button "close Close" at bounding box center [1236, 107] width 22 height 22
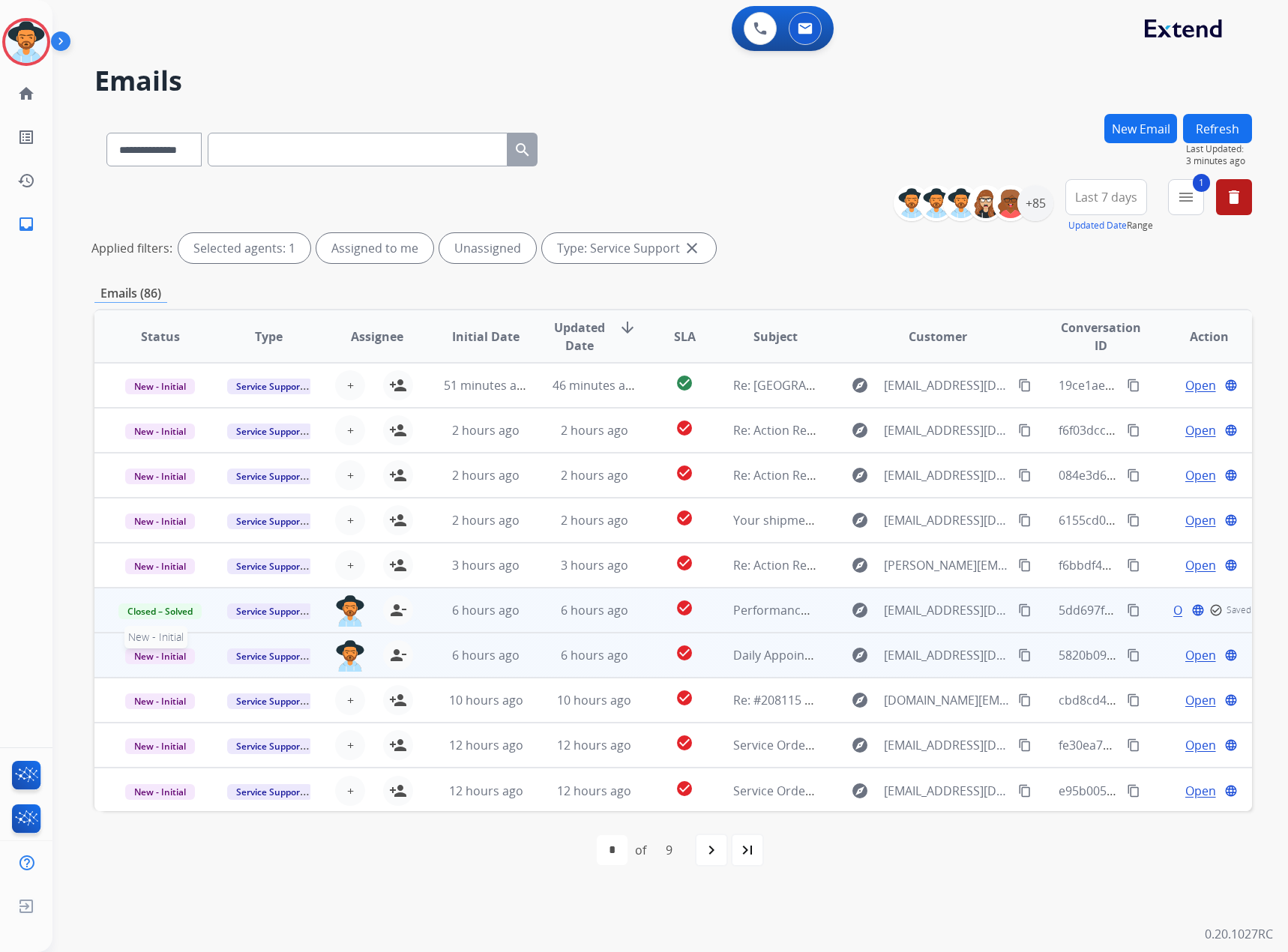
click at [166, 653] on span "New - Initial" at bounding box center [160, 656] width 70 height 15
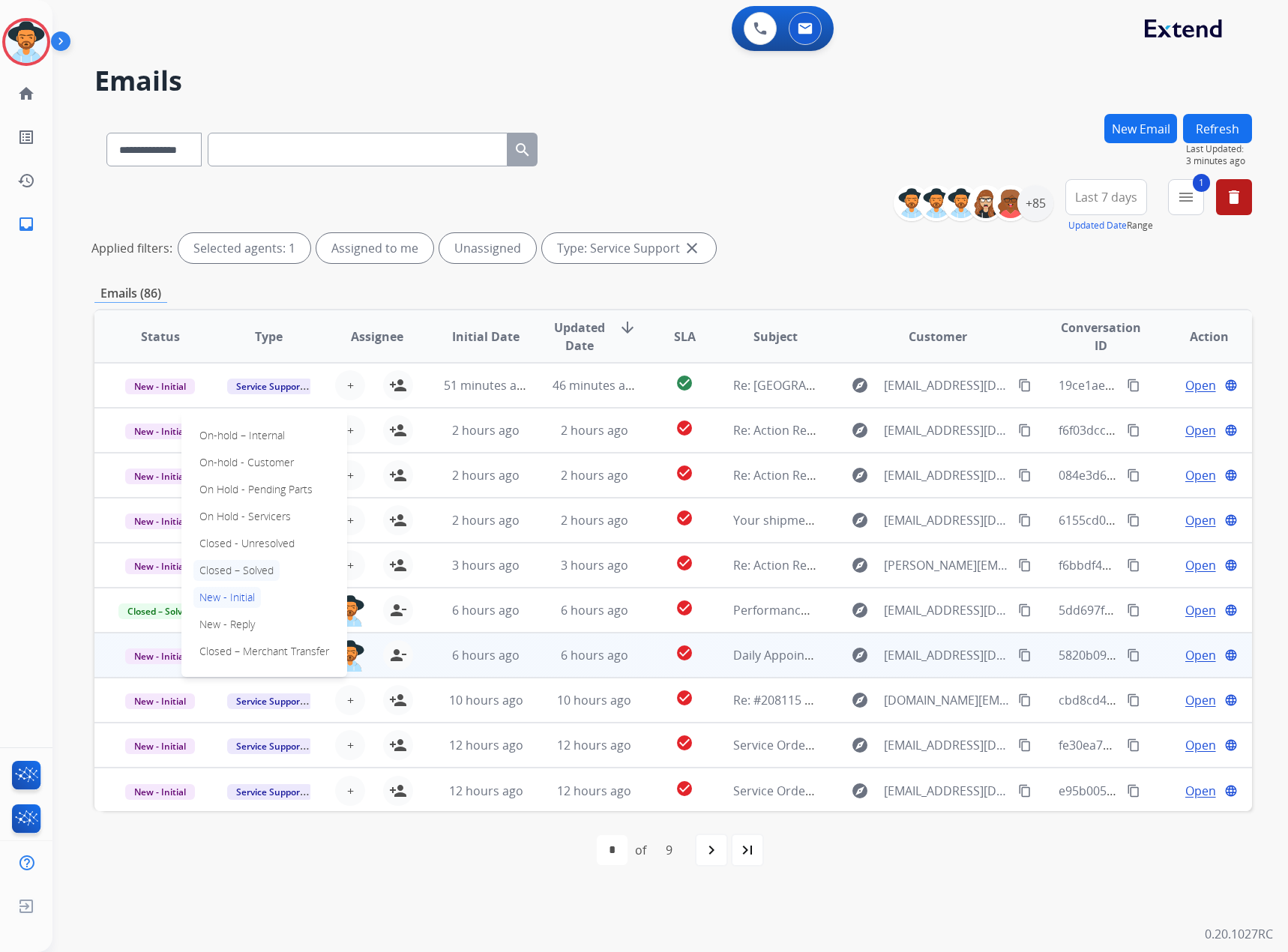
click at [243, 569] on p "Closed – Solved" at bounding box center [236, 570] width 86 height 21
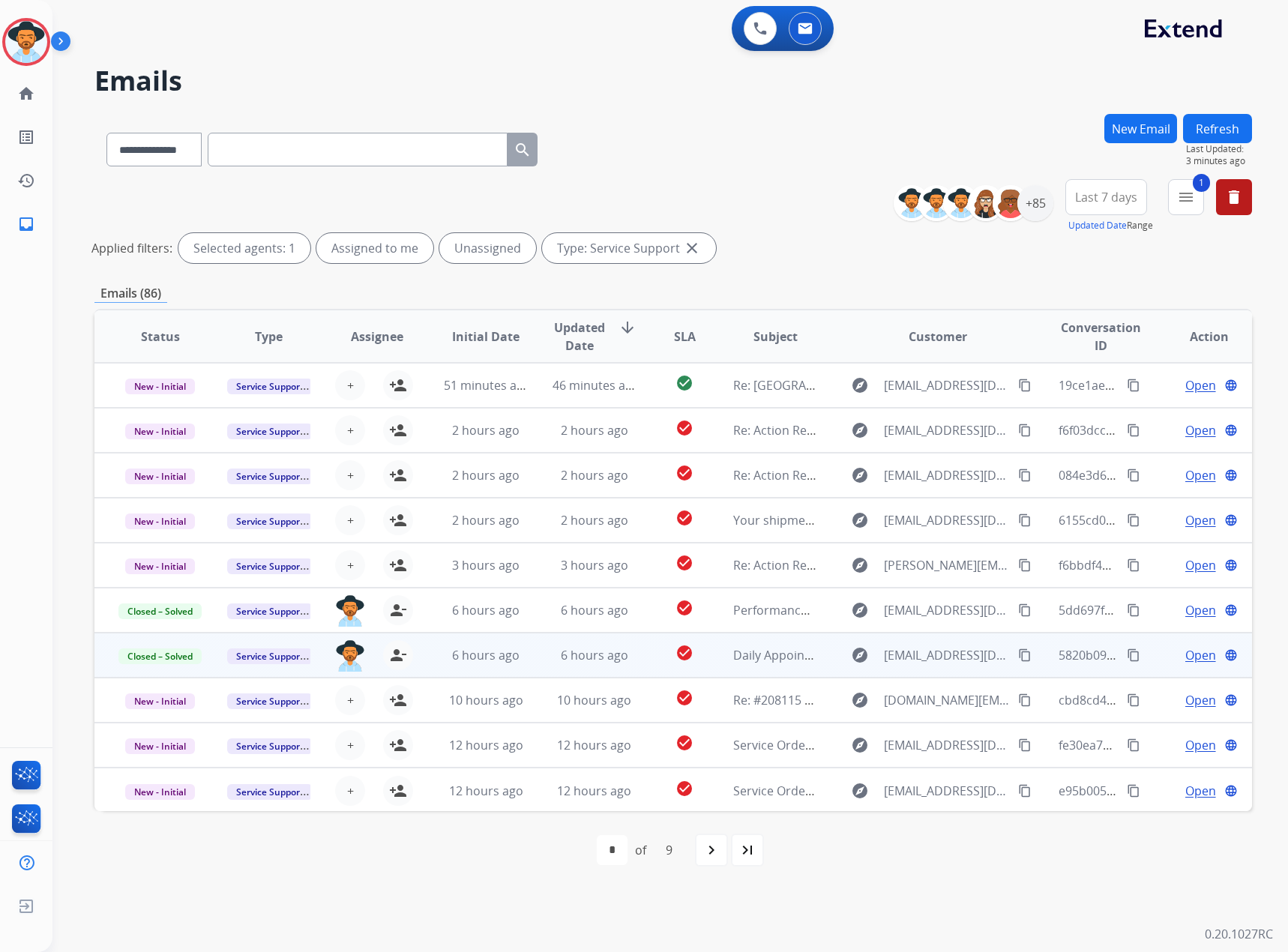
click at [503, 863] on div "first_page navigate_before * * * * * * * * * of 9 navigate_next last_page" at bounding box center [674, 850] width 1158 height 30
click at [1231, 198] on mat-icon "delete" at bounding box center [1234, 196] width 18 height 18
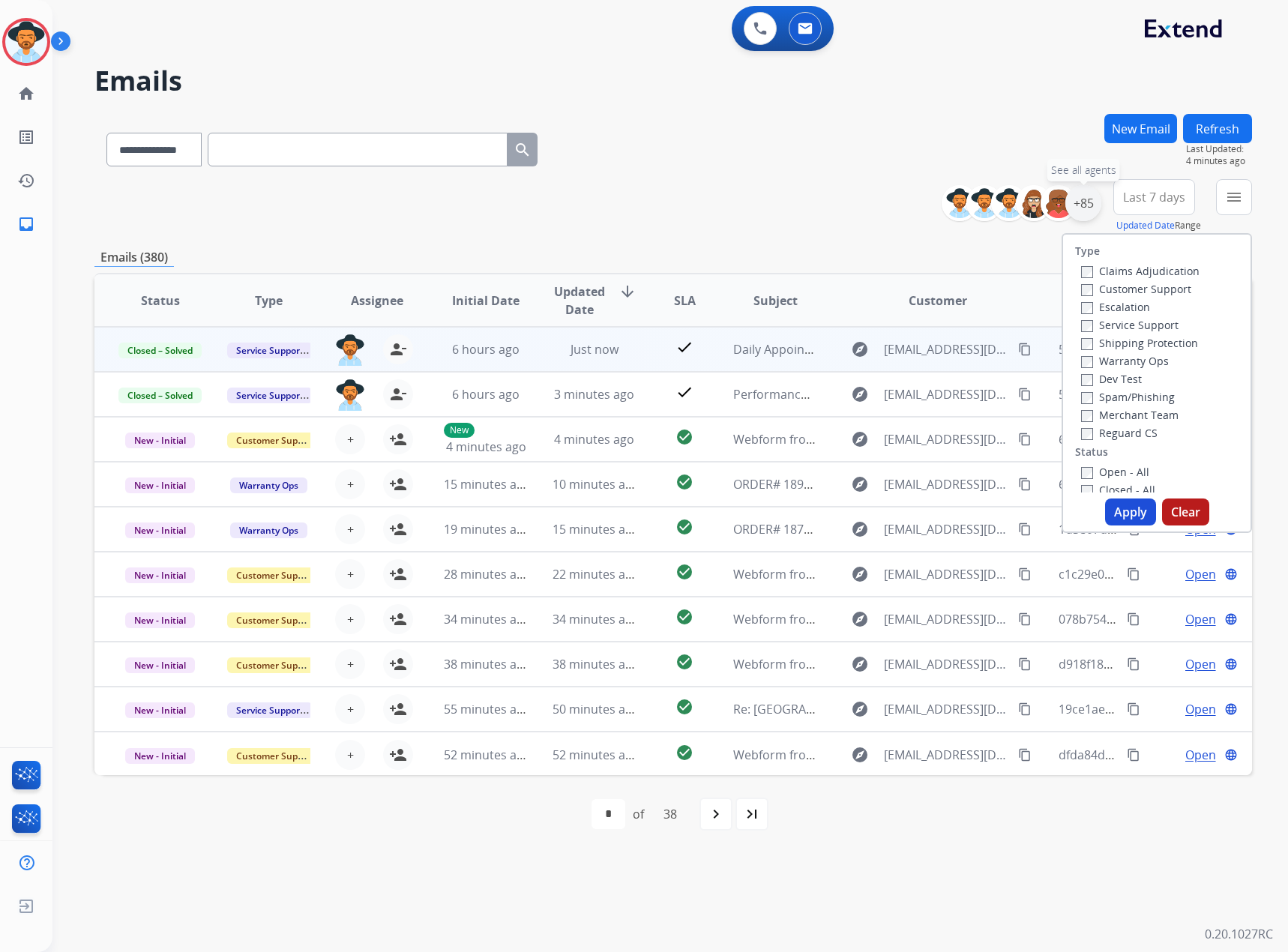
click at [1092, 197] on div "+85" at bounding box center [1083, 203] width 36 height 36
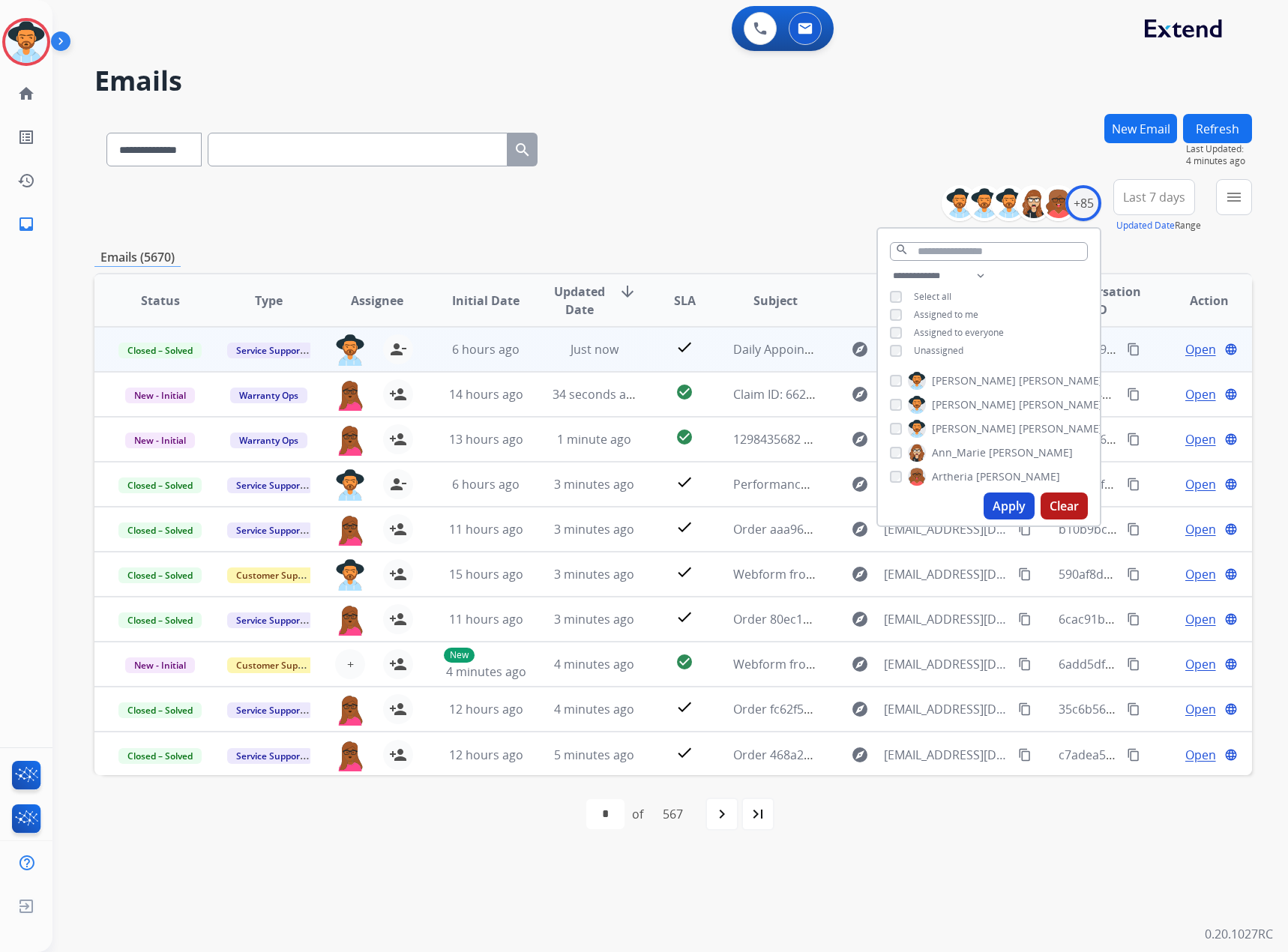
click at [961, 316] on span "Assigned to me" at bounding box center [946, 314] width 65 height 13
click at [1014, 508] on button "Apply" at bounding box center [1009, 506] width 51 height 27
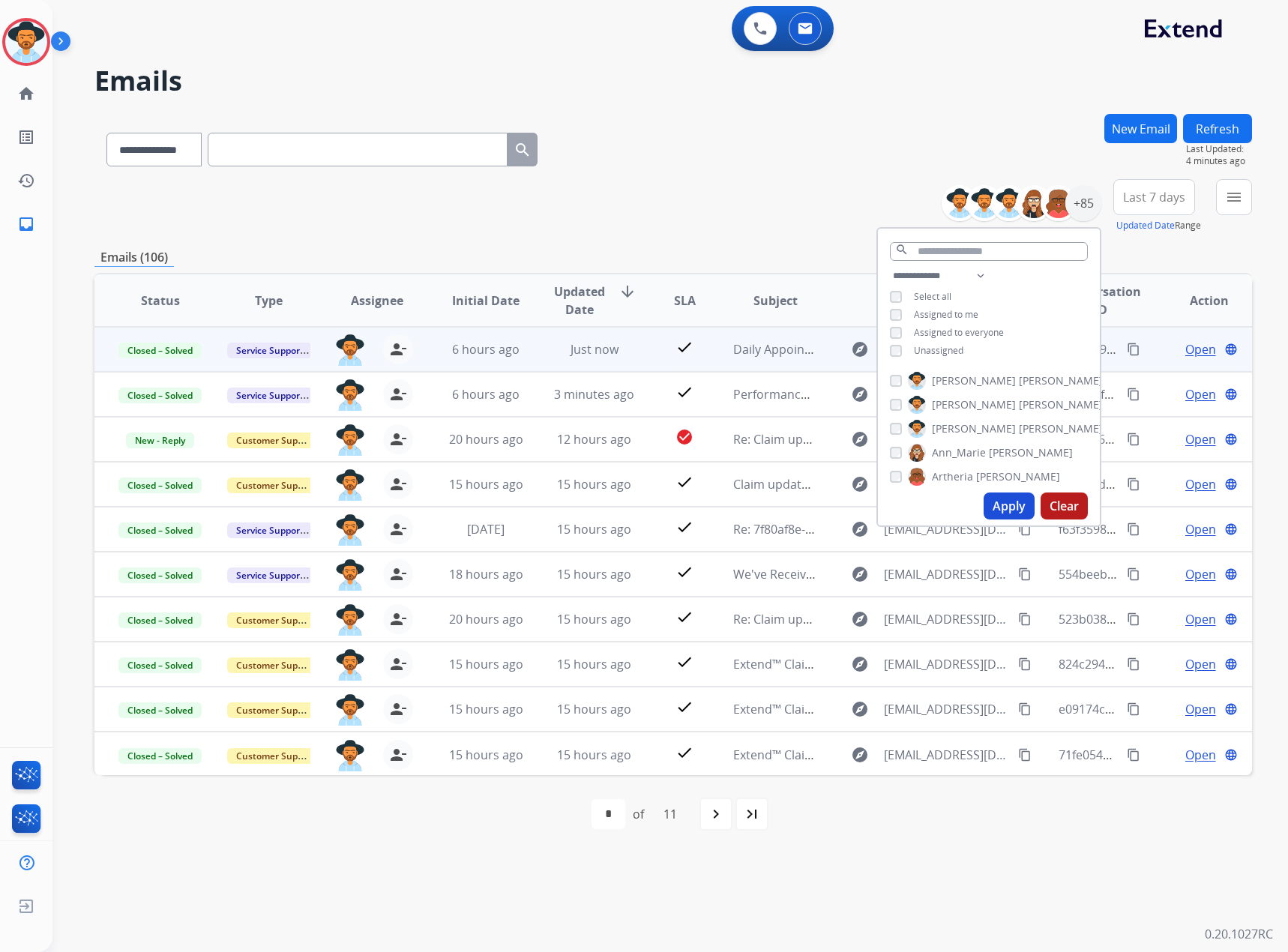
click at [720, 147] on div "**********" at bounding box center [674, 146] width 1158 height 65
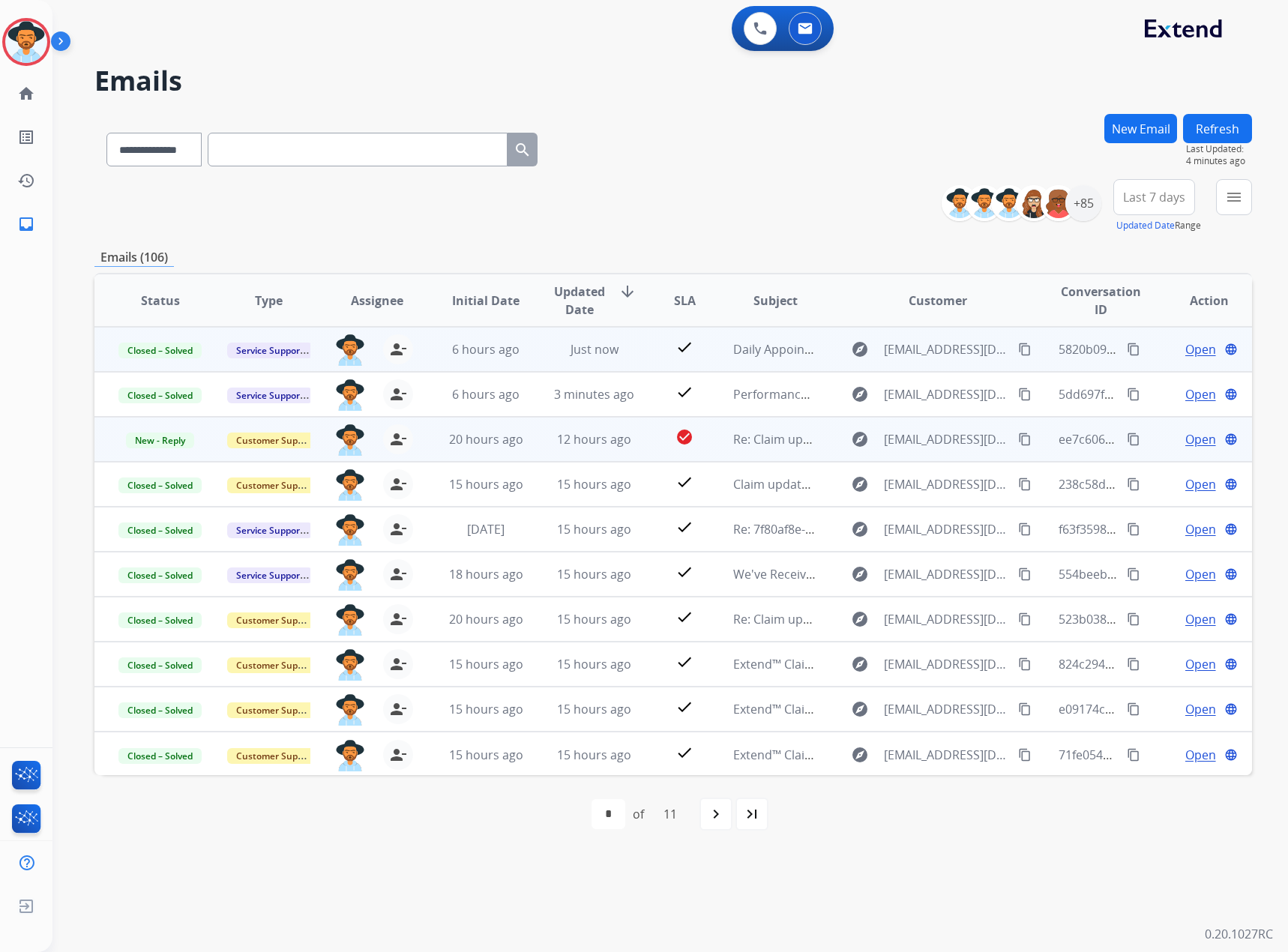
click at [1169, 438] on div "Open language" at bounding box center [1209, 439] width 84 height 18
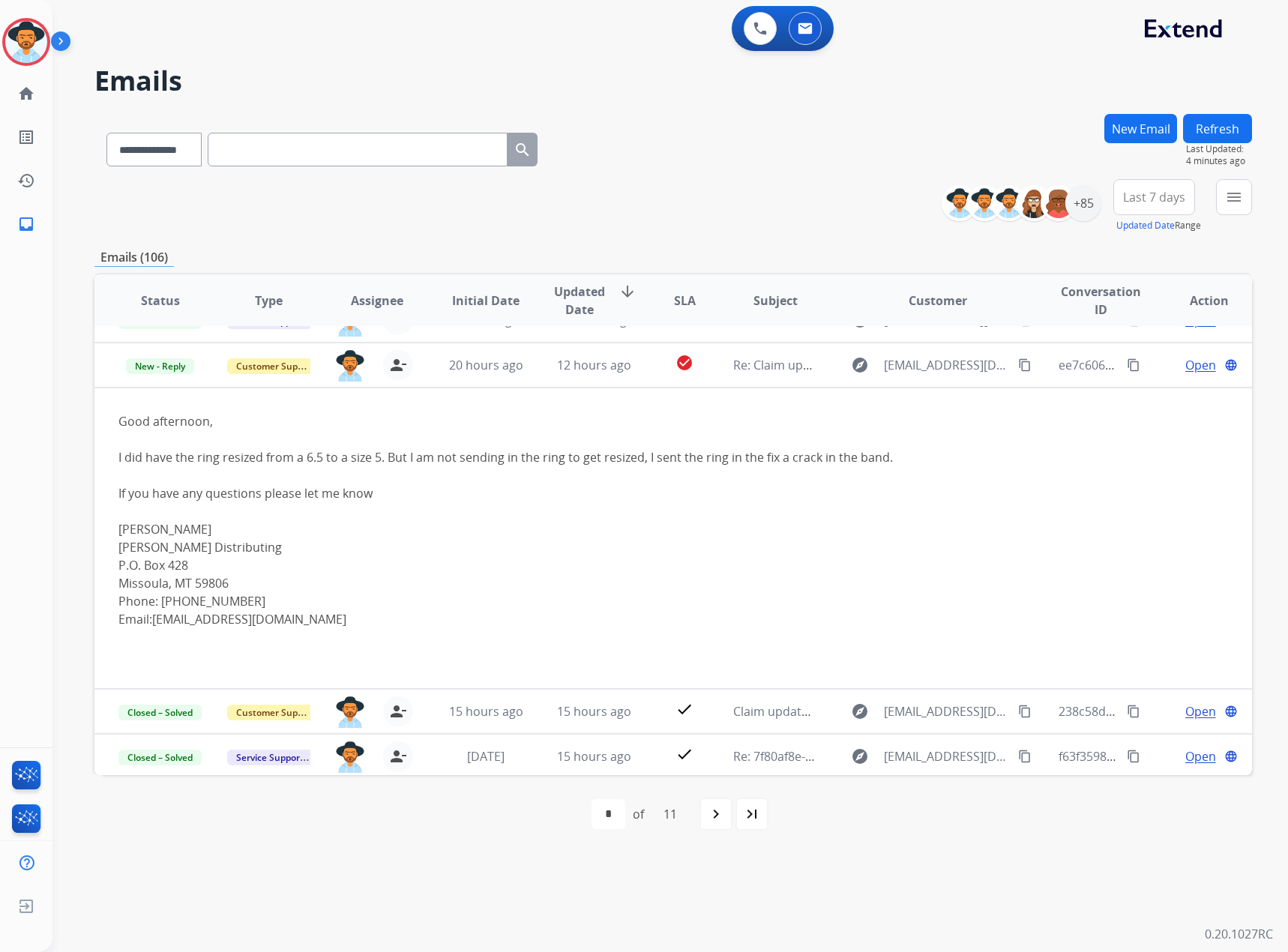
scroll to position [90, 0]
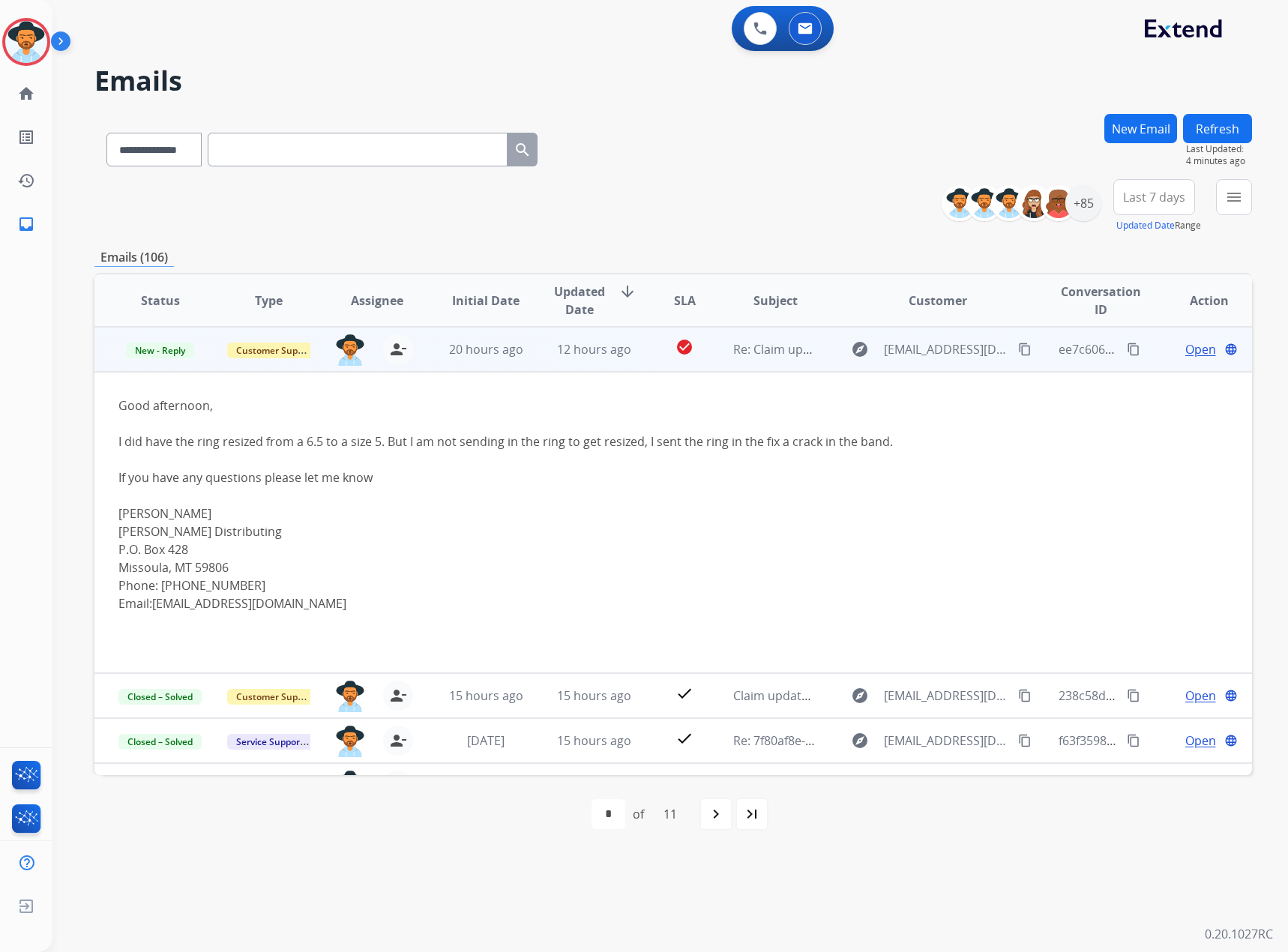
drag, startPoint x: 902, startPoint y: 439, endPoint x: 118, endPoint y: 439, distance: 784.0
click at [118, 439] on td "Good afternoon, I did have the ring resized from a 6.5 to a size 5. But I am no…" at bounding box center [564, 523] width 940 height 302
copy div "I did have the ring resized from a 6.5 to a size 5. But I am not sending in the…"
drag, startPoint x: 352, startPoint y: 603, endPoint x: 157, endPoint y: 606, distance: 195.0
click at [157, 606] on div "[PERSON_NAME] Distributing P.O. [GEOGRAPHIC_DATA] Phone: [PHONE_NUMBER] Email: …" at bounding box center [564, 567] width 892 height 90
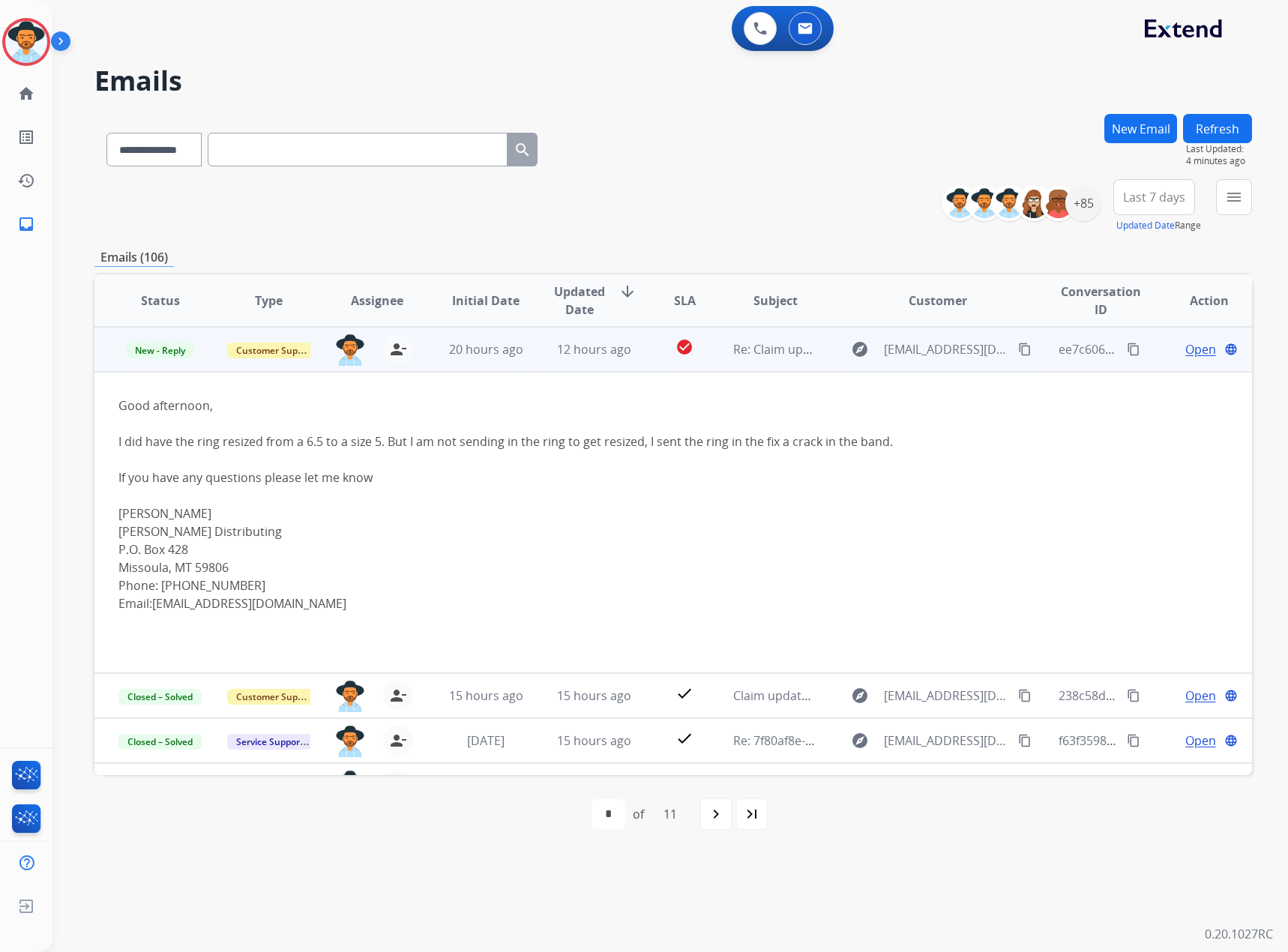
copy link "[EMAIL_ADDRESS][DOMAIN_NAME]"
drag, startPoint x: 114, startPoint y: 439, endPoint x: 905, endPoint y: 449, distance: 791.1
click at [905, 449] on td "Good afternoon, I did have the ring resized from a 6.5 to a size 5. But I am no…" at bounding box center [564, 523] width 940 height 302
copy div "I did have the ring resized from a 6.5 to a size 5. But I am not sending in the…"
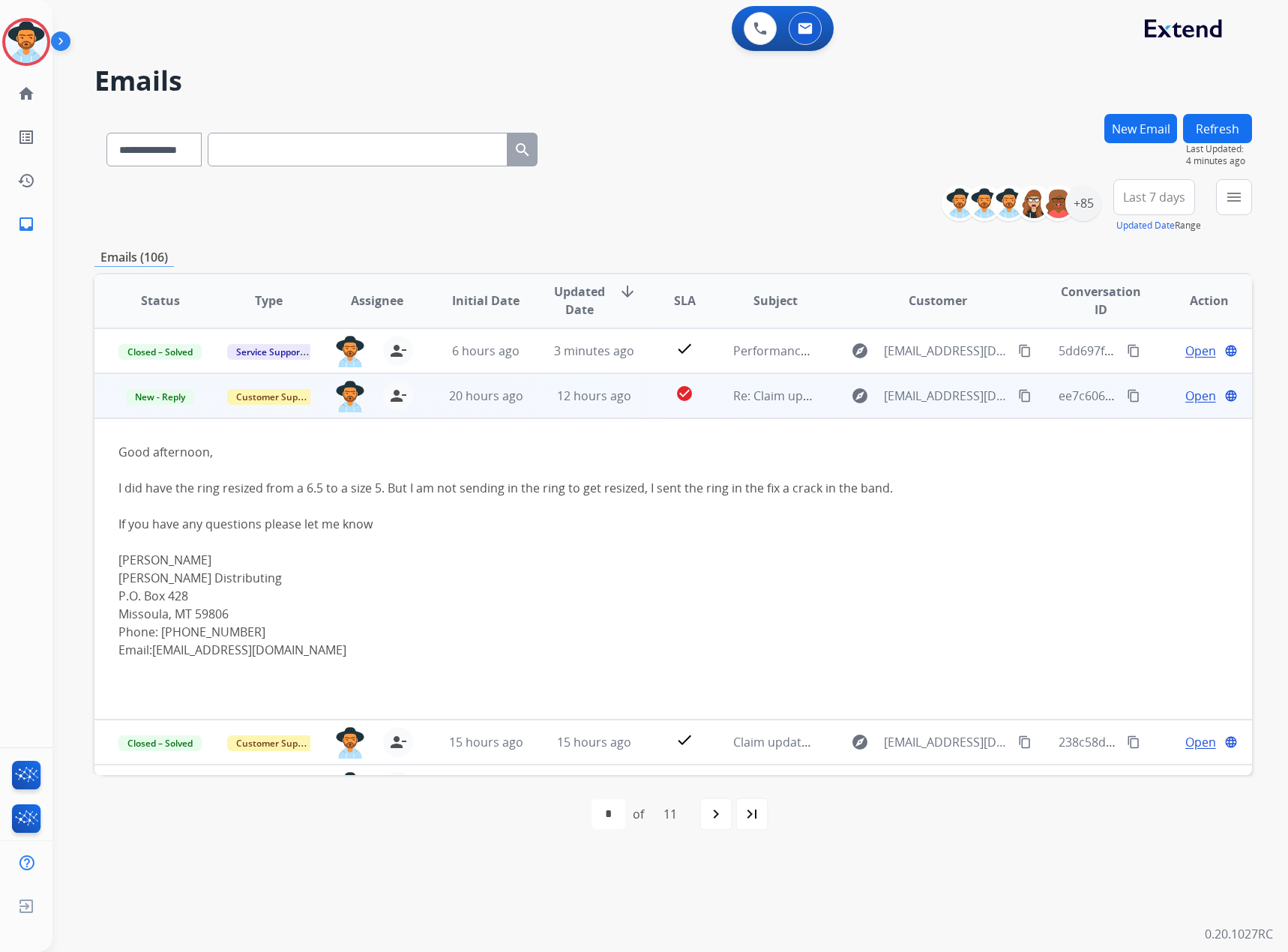
scroll to position [0, 0]
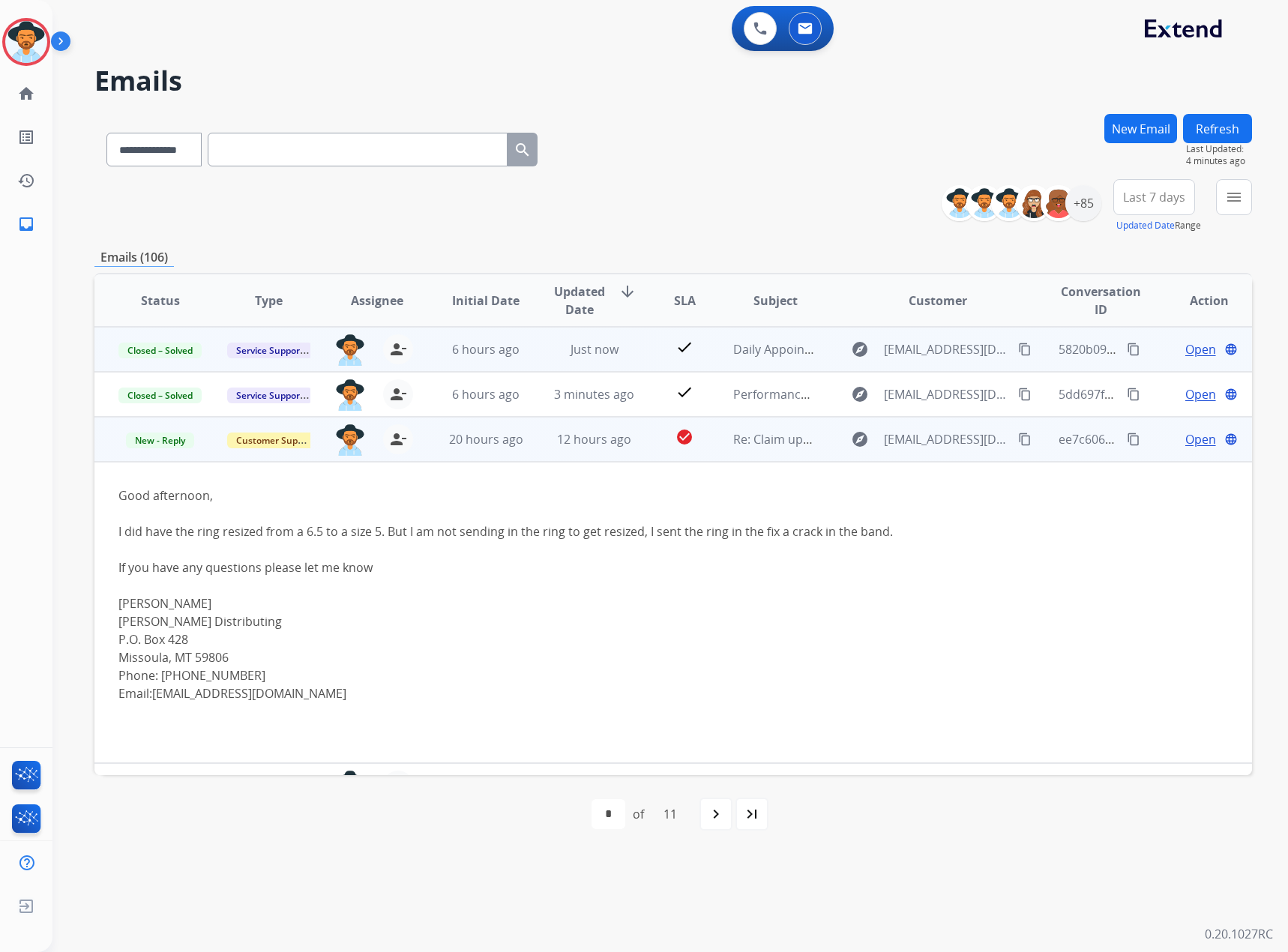
click at [1186, 437] on span "Open" at bounding box center [1201, 439] width 31 height 18
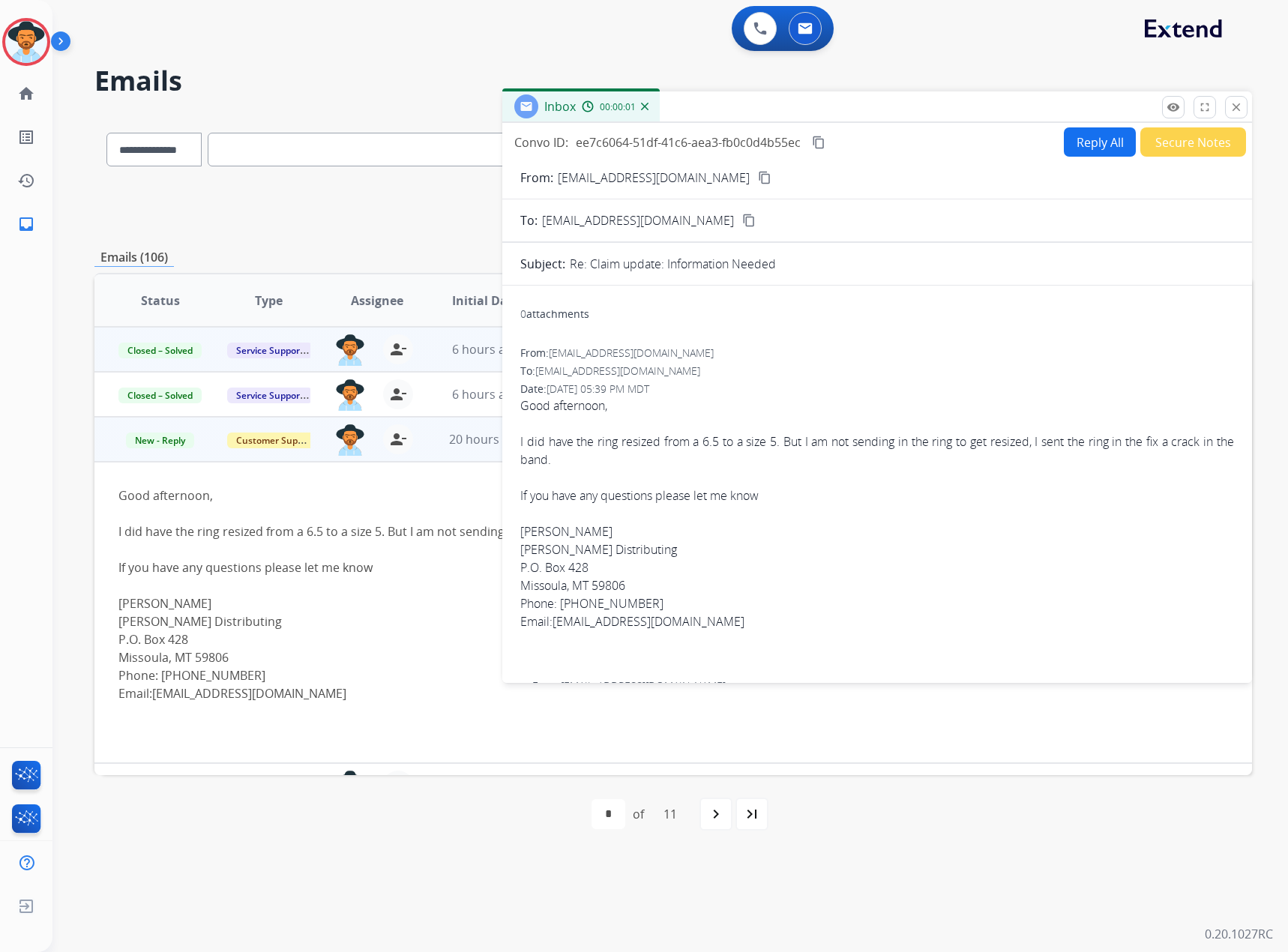
click at [1074, 134] on button "Reply All" at bounding box center [1100, 142] width 72 height 29
select select "**********"
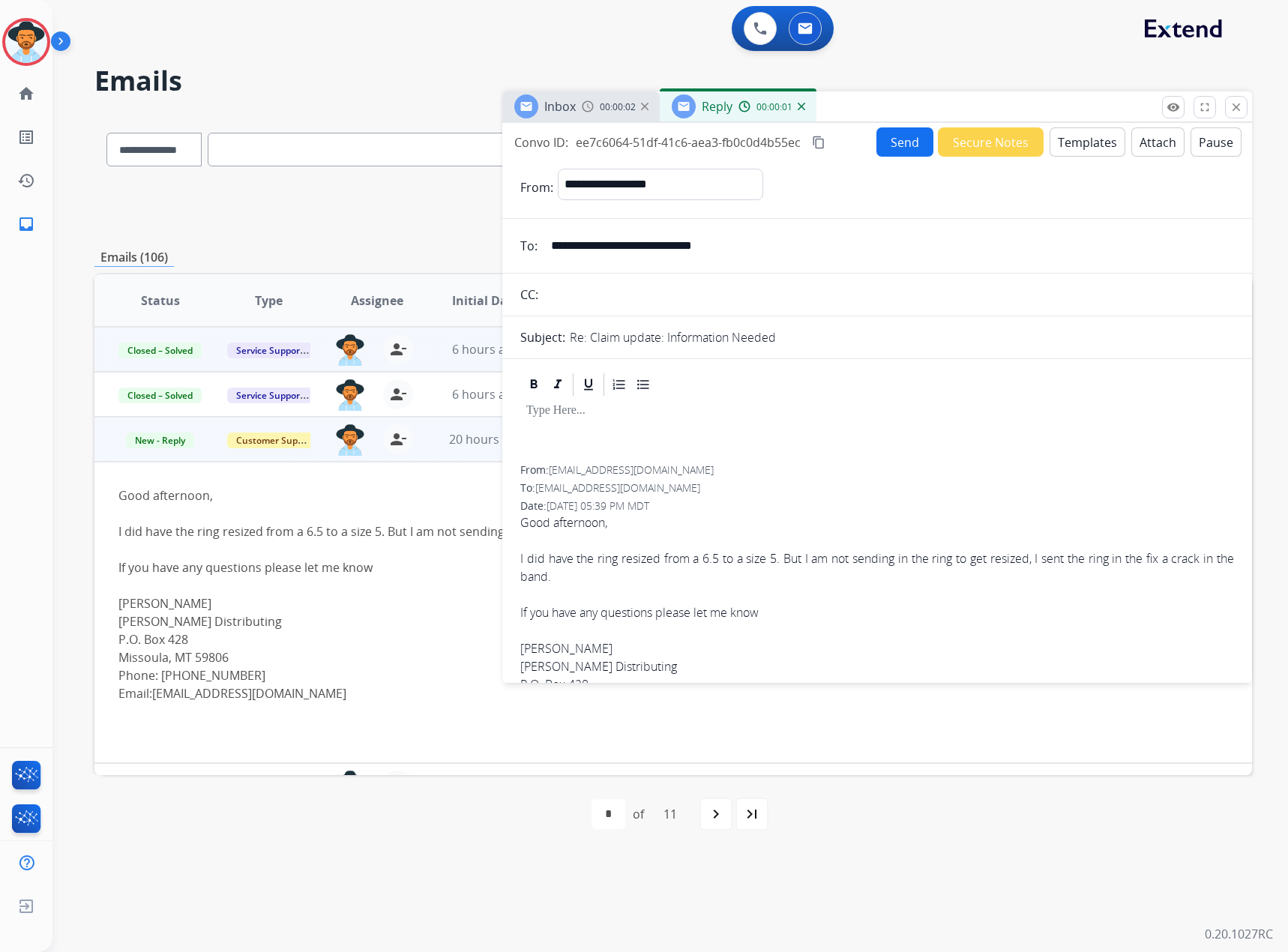
click at [1085, 140] on button "Templates" at bounding box center [1088, 142] width 75 height 29
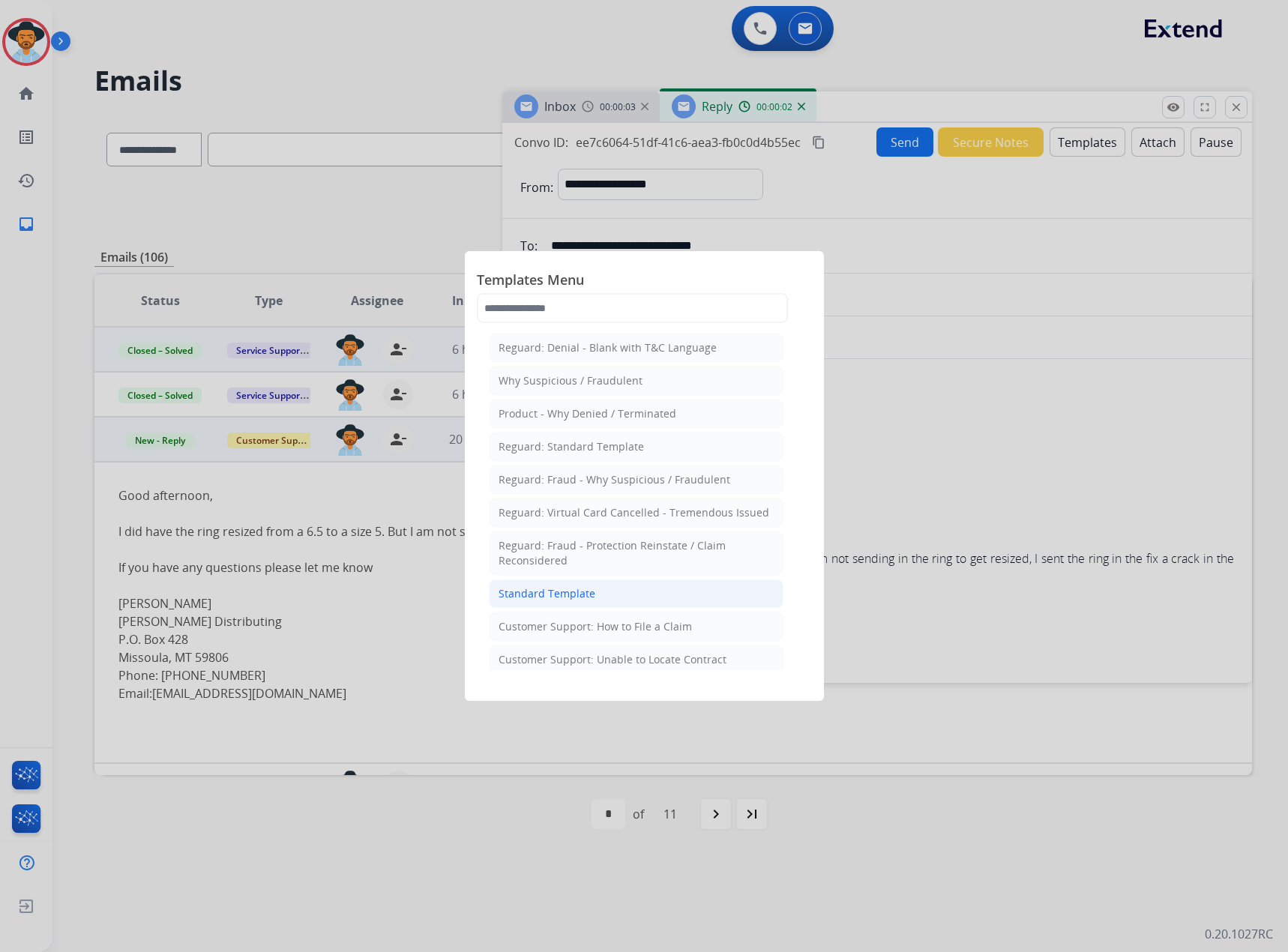
click at [530, 591] on div "Standard Template" at bounding box center [547, 593] width 97 height 15
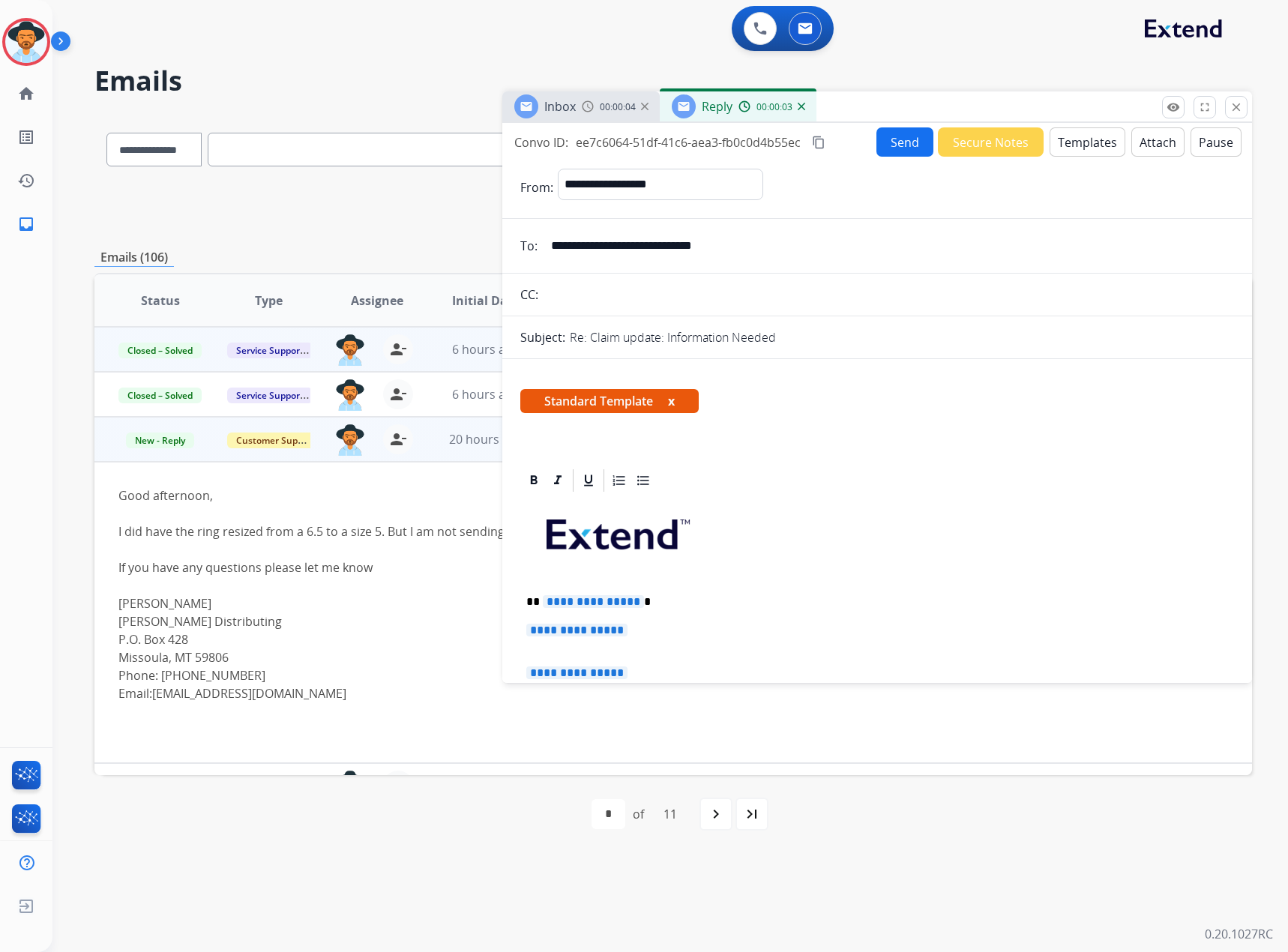
click at [678, 402] on span "Standard Template x" at bounding box center [610, 401] width 179 height 24
click at [674, 403] on button "x" at bounding box center [671, 400] width 7 height 18
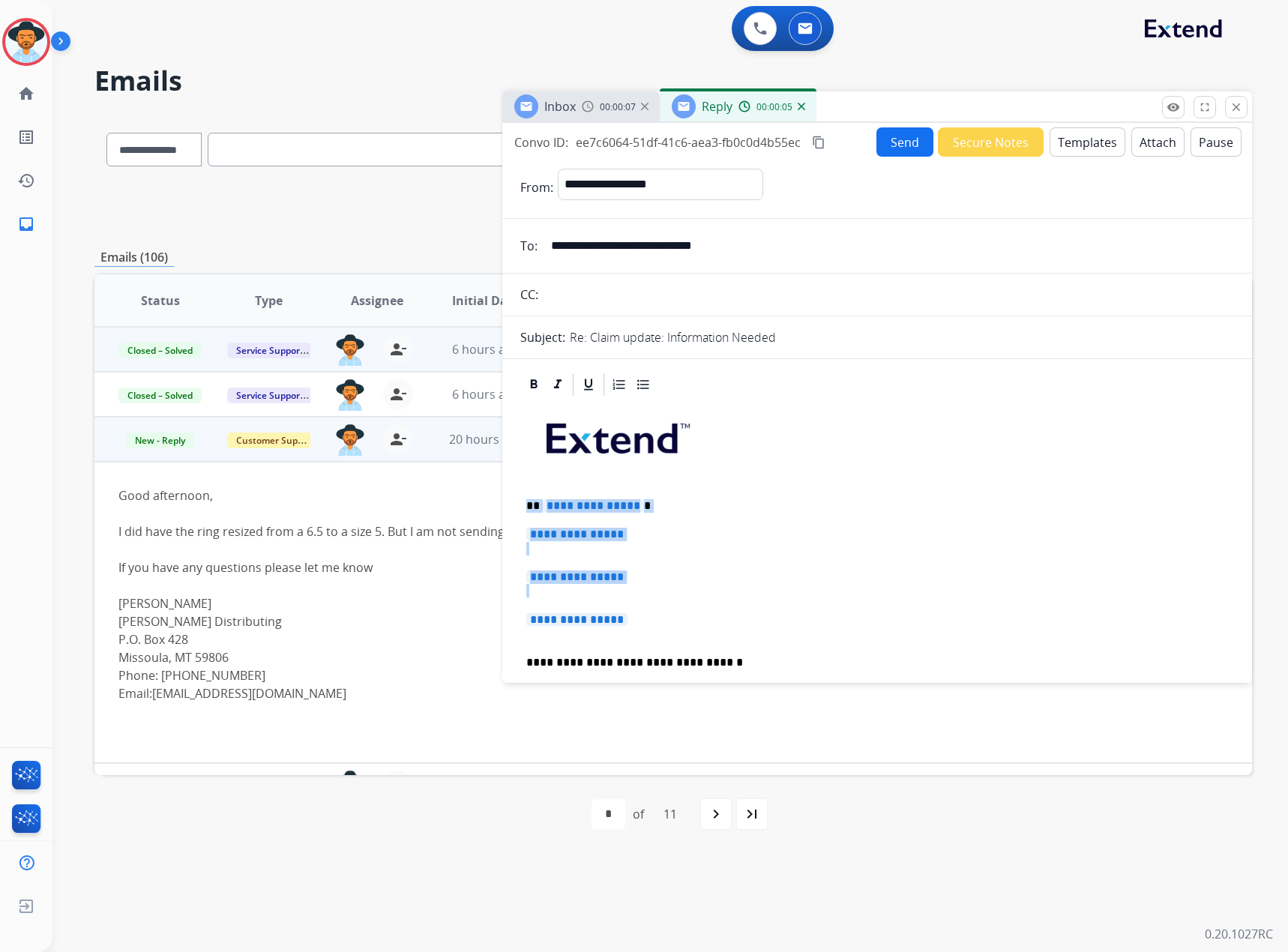
drag, startPoint x: 660, startPoint y: 623, endPoint x: 457, endPoint y: 502, distance: 236.3
click at [457, 502] on div "**********" at bounding box center [674, 483] width 1158 height 739
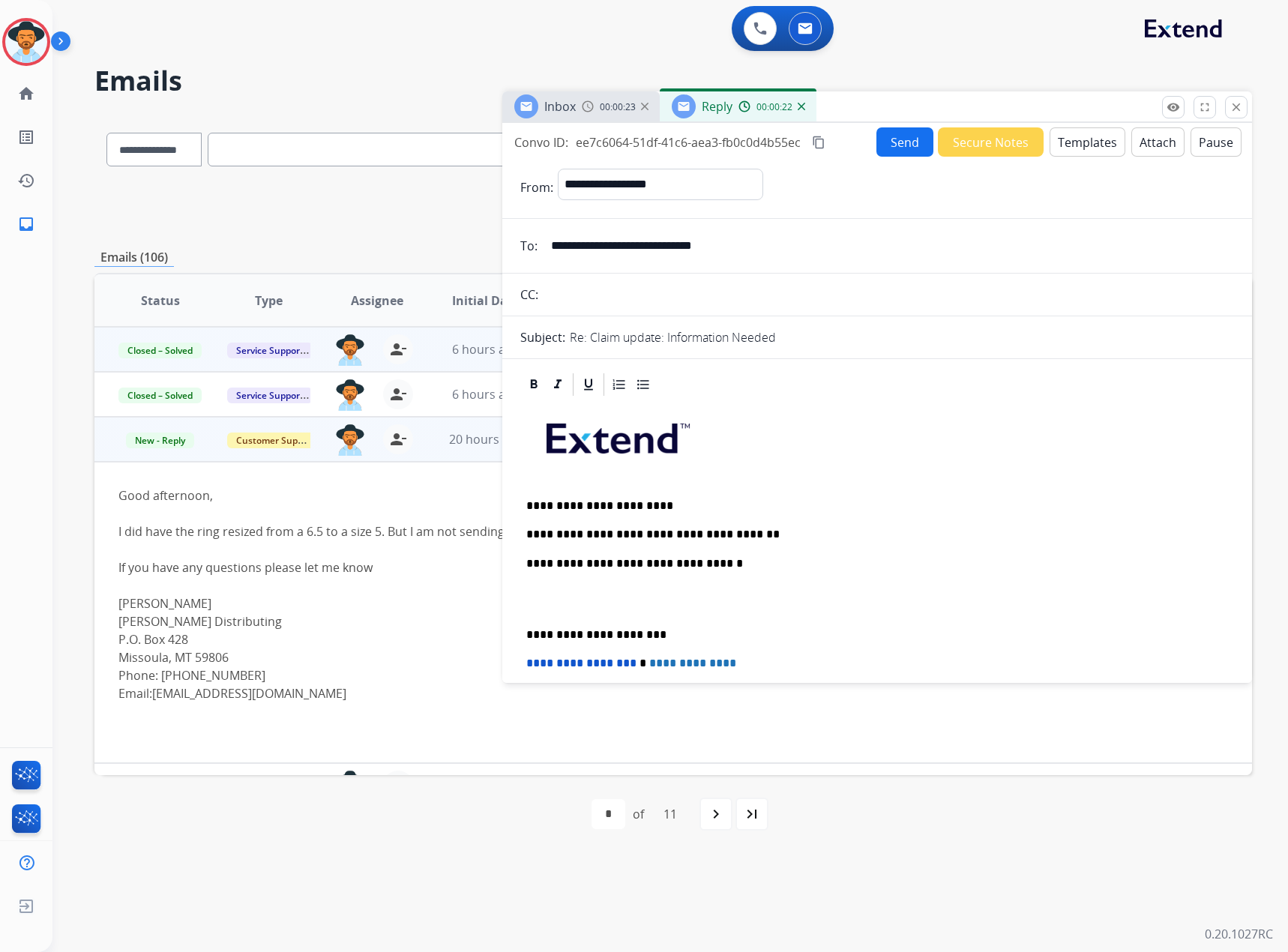
click at [911, 146] on button "Send" at bounding box center [905, 142] width 57 height 29
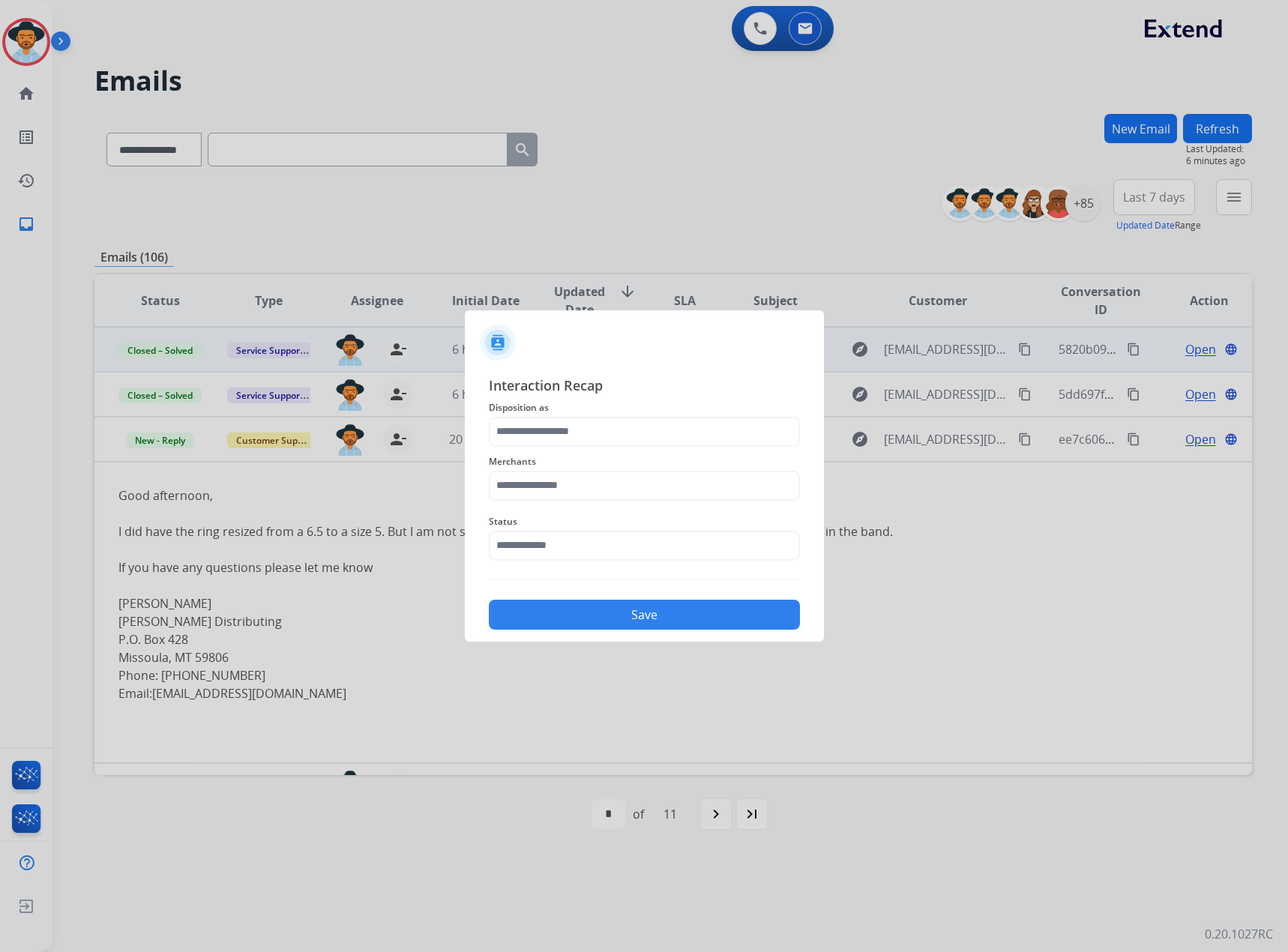
click at [577, 412] on span "Disposition as" at bounding box center [644, 407] width 311 height 18
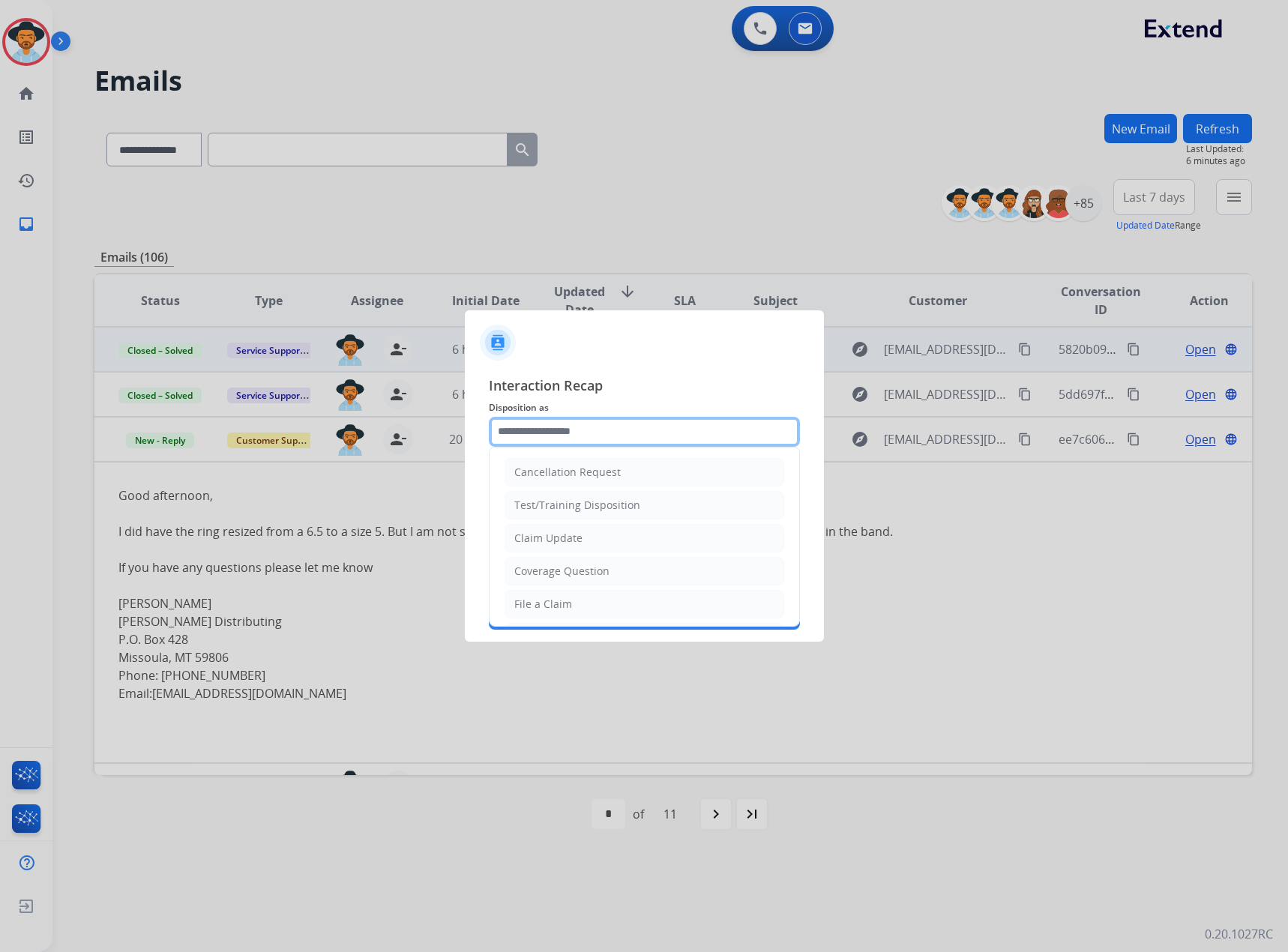
click at [572, 423] on input "text" at bounding box center [644, 432] width 311 height 30
click at [579, 536] on div "Claim Update" at bounding box center [548, 538] width 69 height 15
type input "**********"
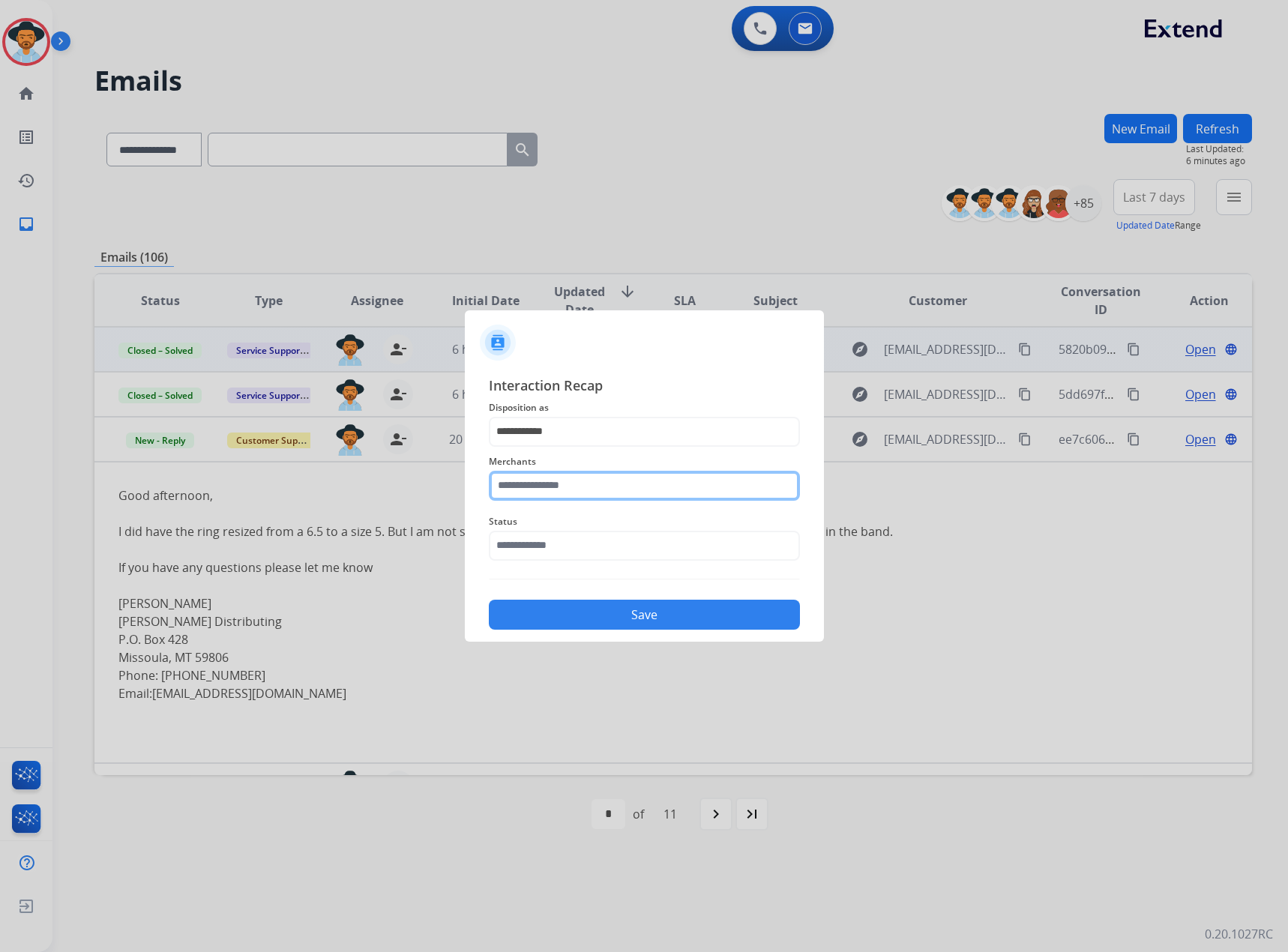
click at [591, 483] on input "text" at bounding box center [644, 486] width 311 height 30
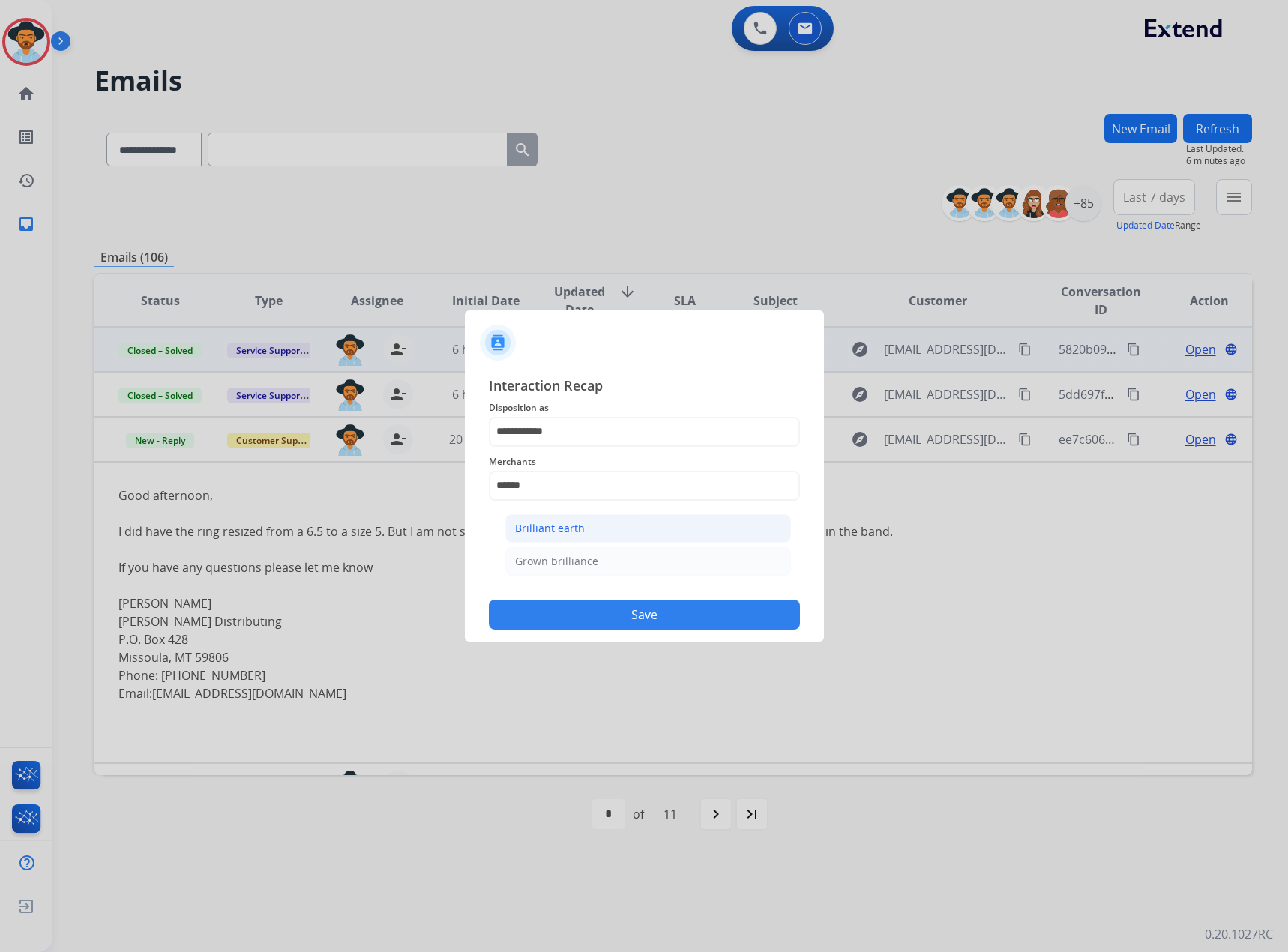
click at [586, 526] on li "Brilliant earth" at bounding box center [647, 528] width 286 height 28
type input "**********"
click at [587, 543] on input "text" at bounding box center [644, 546] width 311 height 30
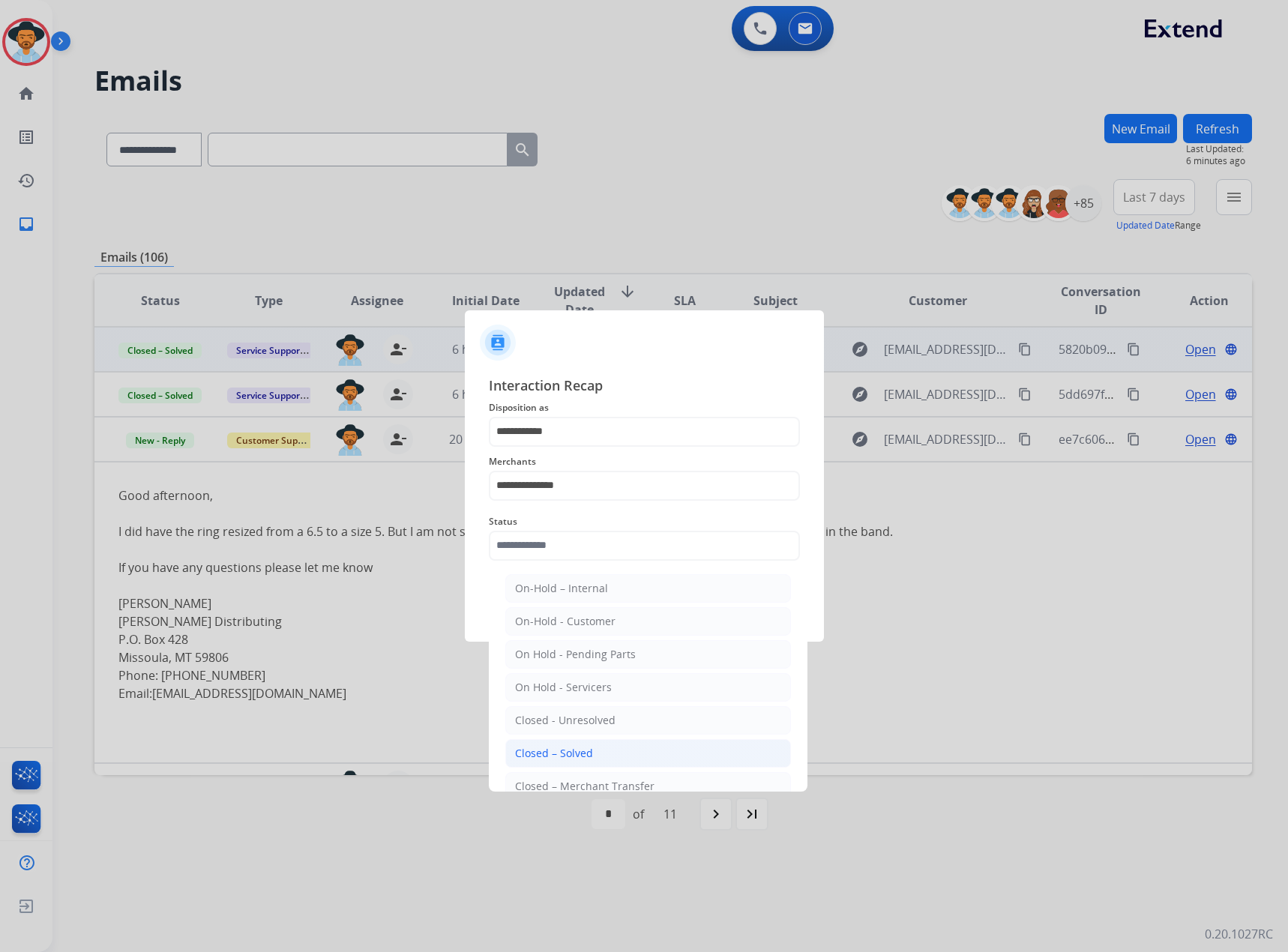
click at [587, 755] on div "Closed – Solved" at bounding box center [554, 753] width 78 height 15
type input "**********"
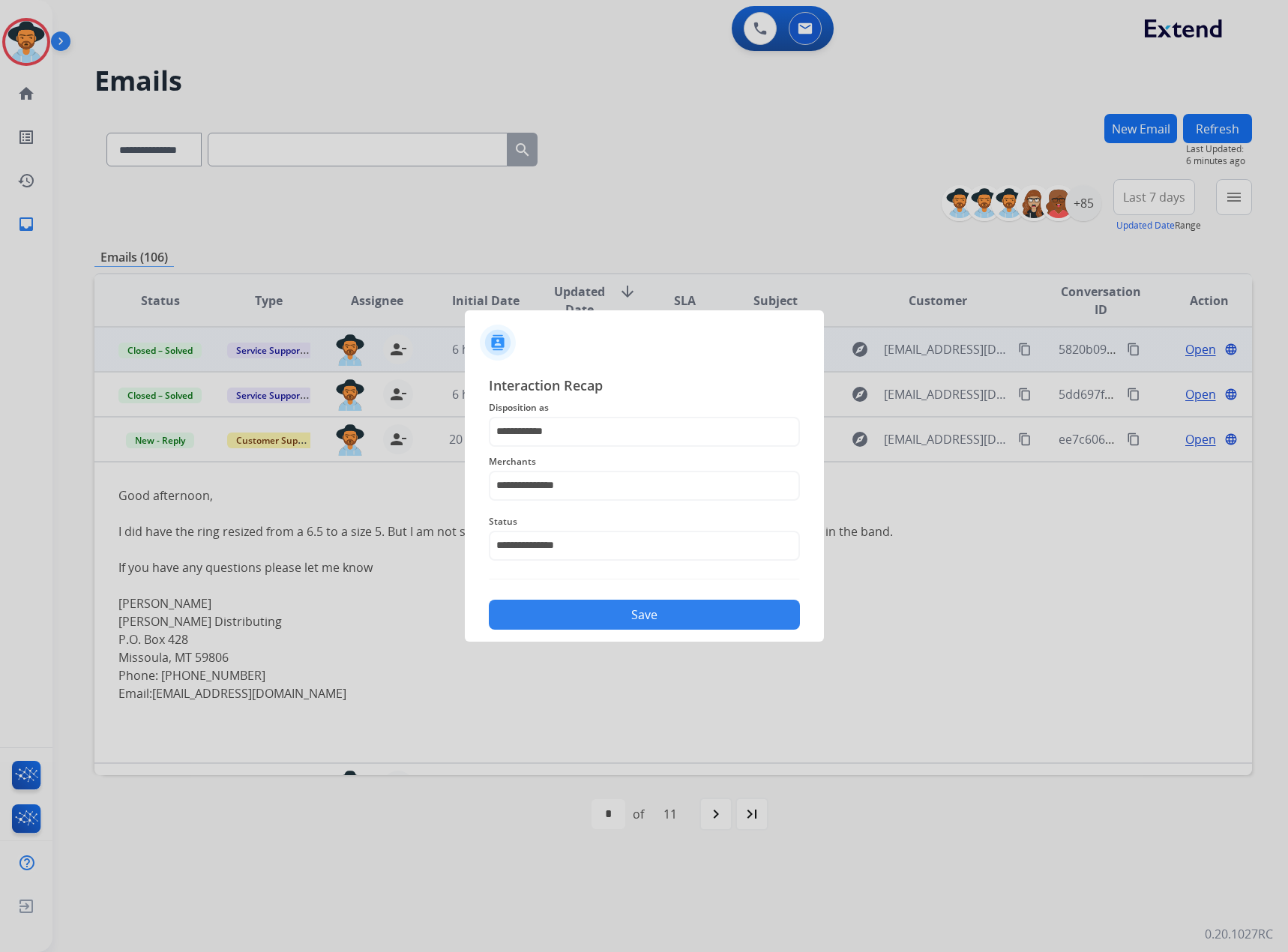
click at [669, 610] on button "Save" at bounding box center [644, 614] width 311 height 30
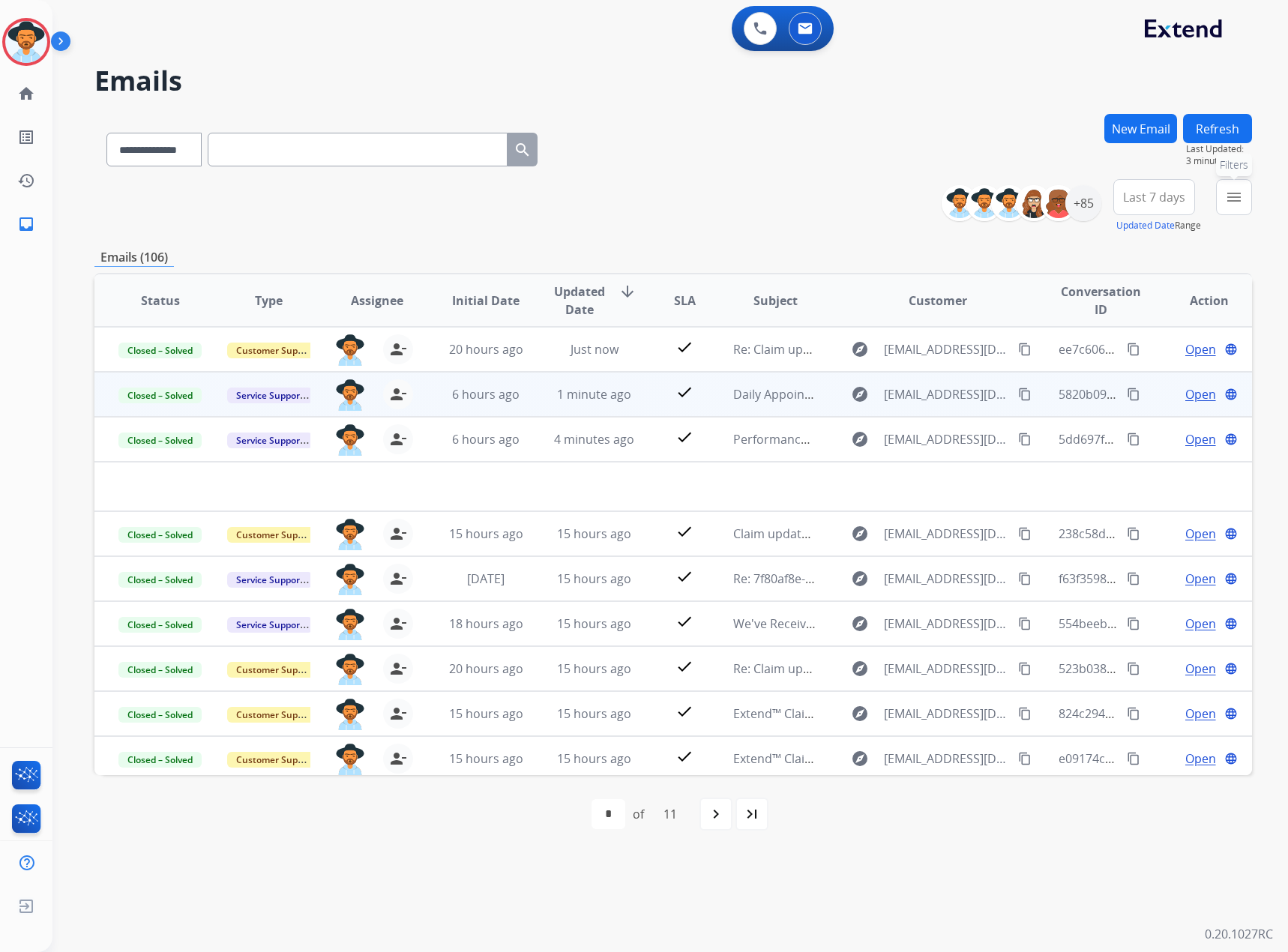
click at [1248, 192] on button "menu Filters" at bounding box center [1234, 197] width 36 height 36
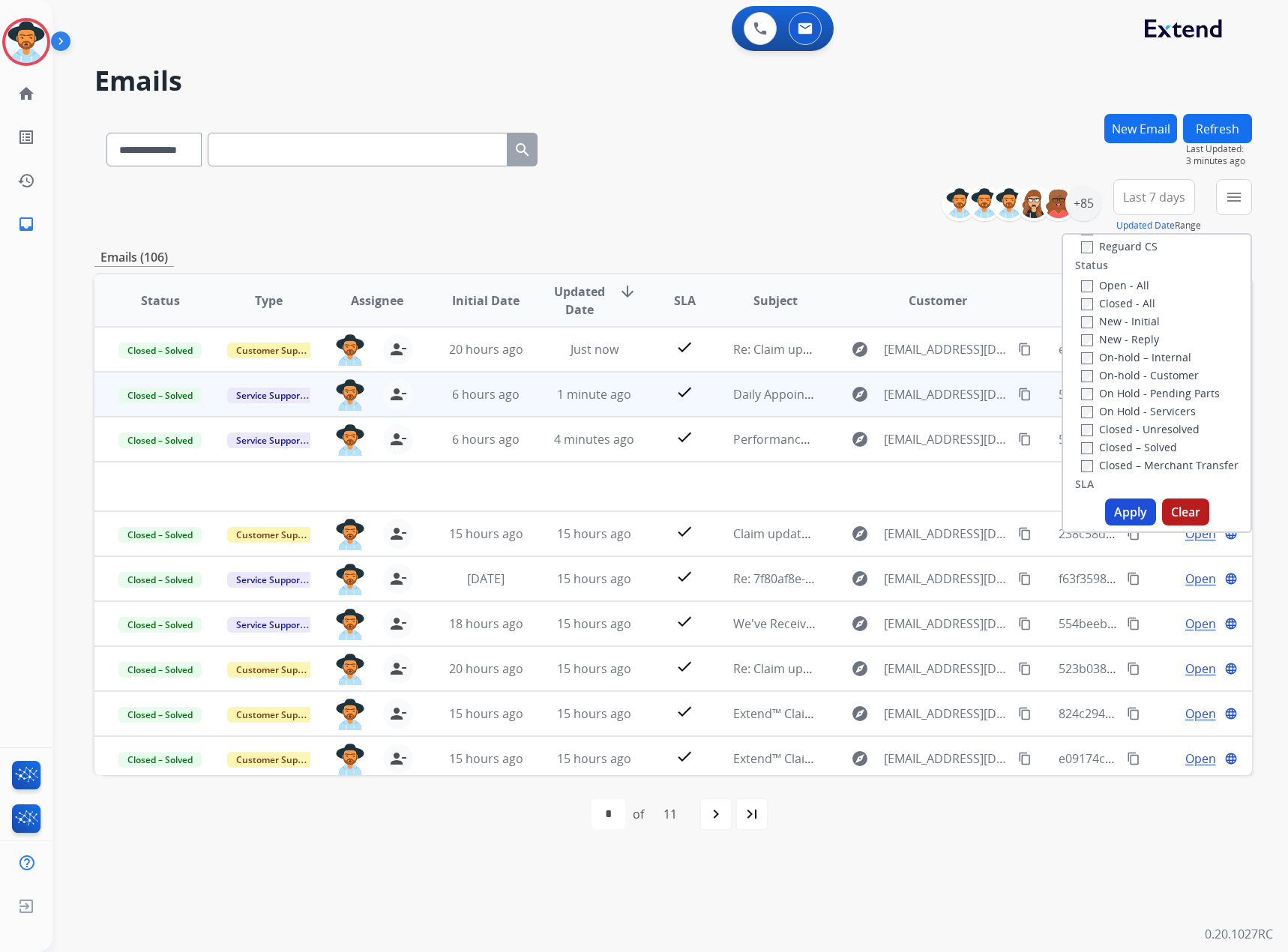
scroll to position [225, 0]
click at [1118, 288] on label "New - Initial" at bounding box center [1121, 282] width 79 height 15
click at [1118, 299] on label "New - Reply" at bounding box center [1120, 301] width 78 height 15
click at [1129, 508] on button "Apply" at bounding box center [1131, 512] width 51 height 27
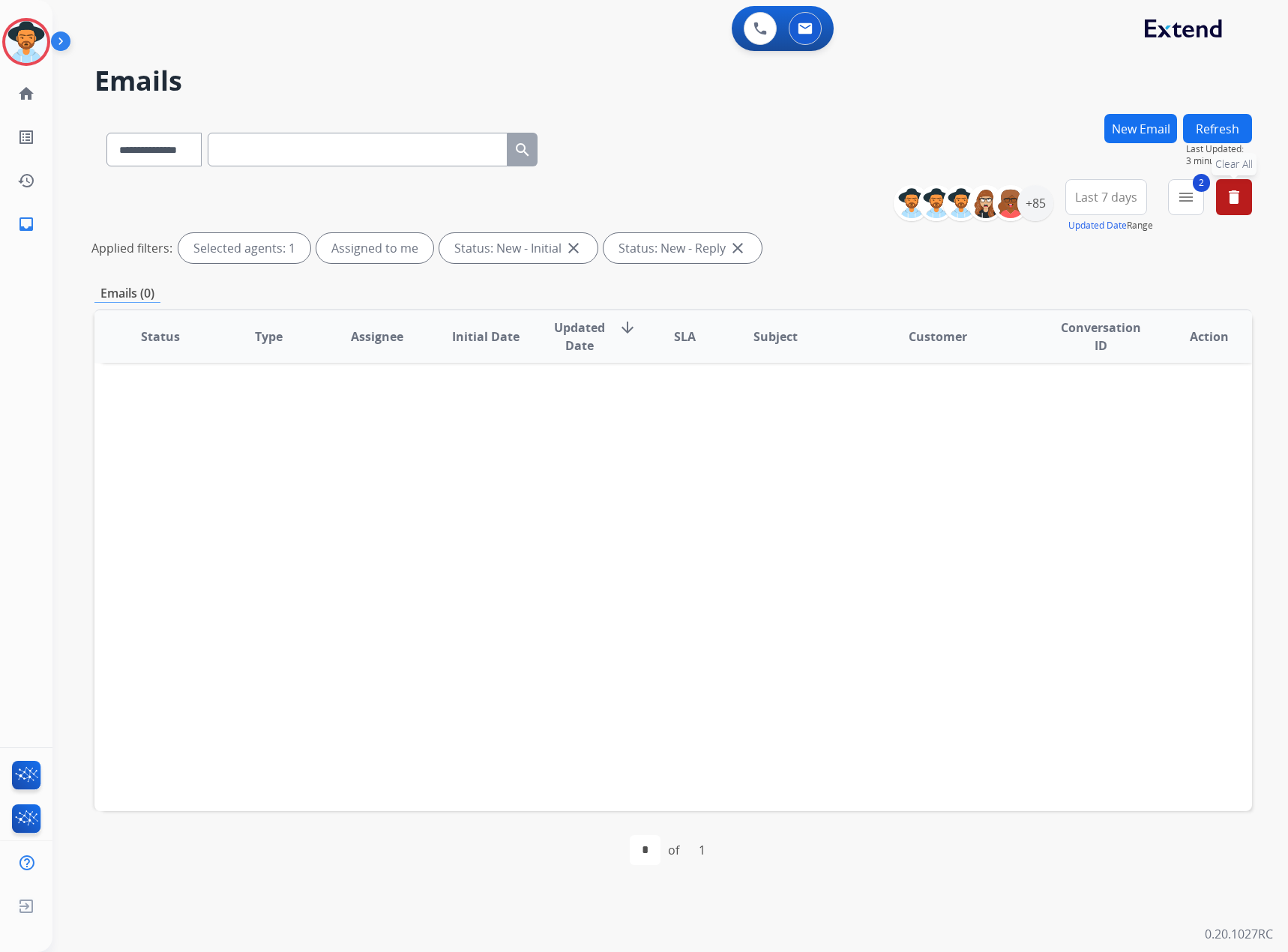
click at [1235, 199] on mat-icon "delete" at bounding box center [1234, 196] width 18 height 18
